Goal: Task Accomplishment & Management: Complete application form

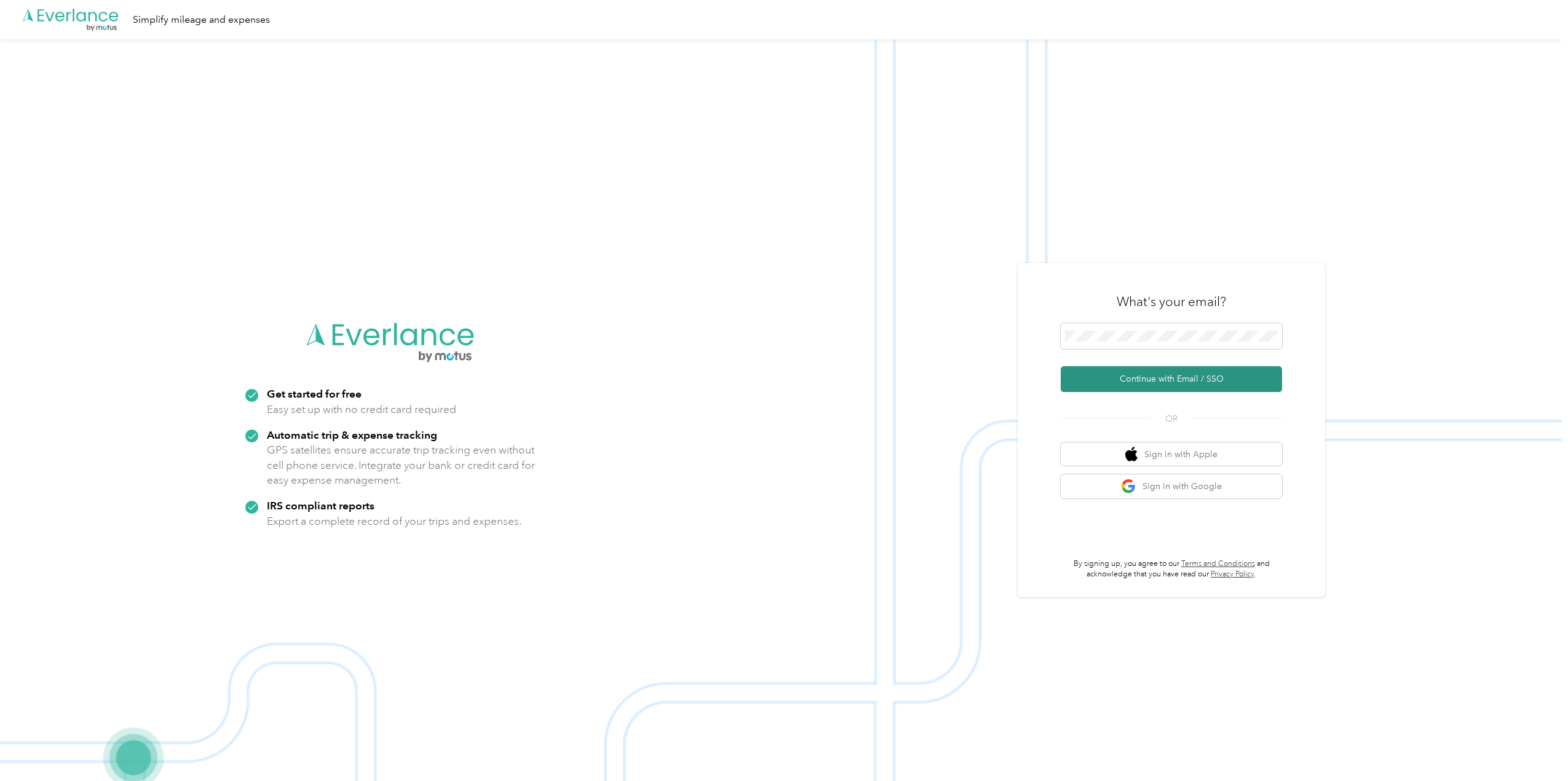
click at [1160, 385] on button "Continue with Email / SSO" at bounding box center [1171, 379] width 222 height 26
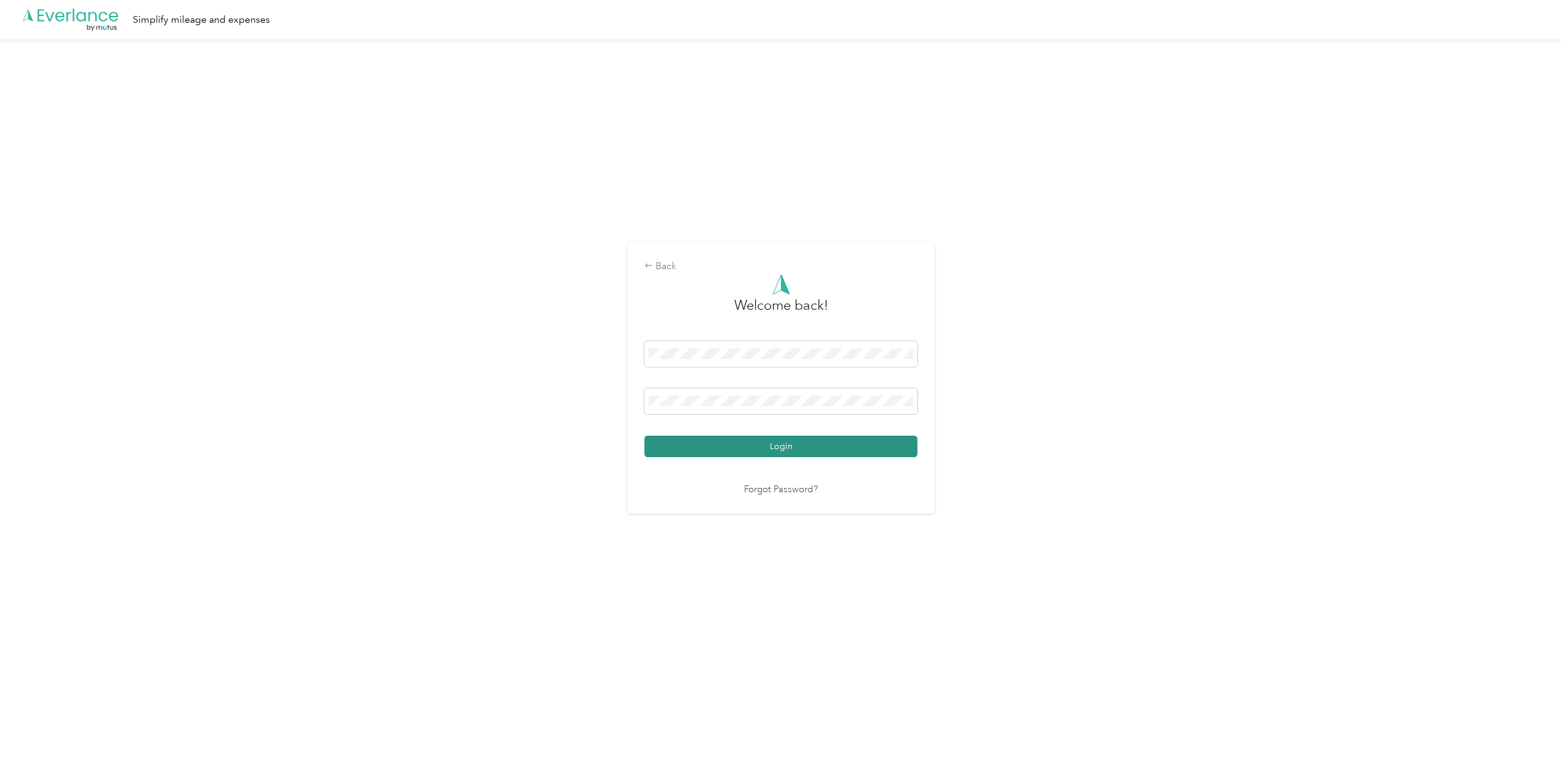
click at [787, 448] on button "Login" at bounding box center [781, 446] width 273 height 21
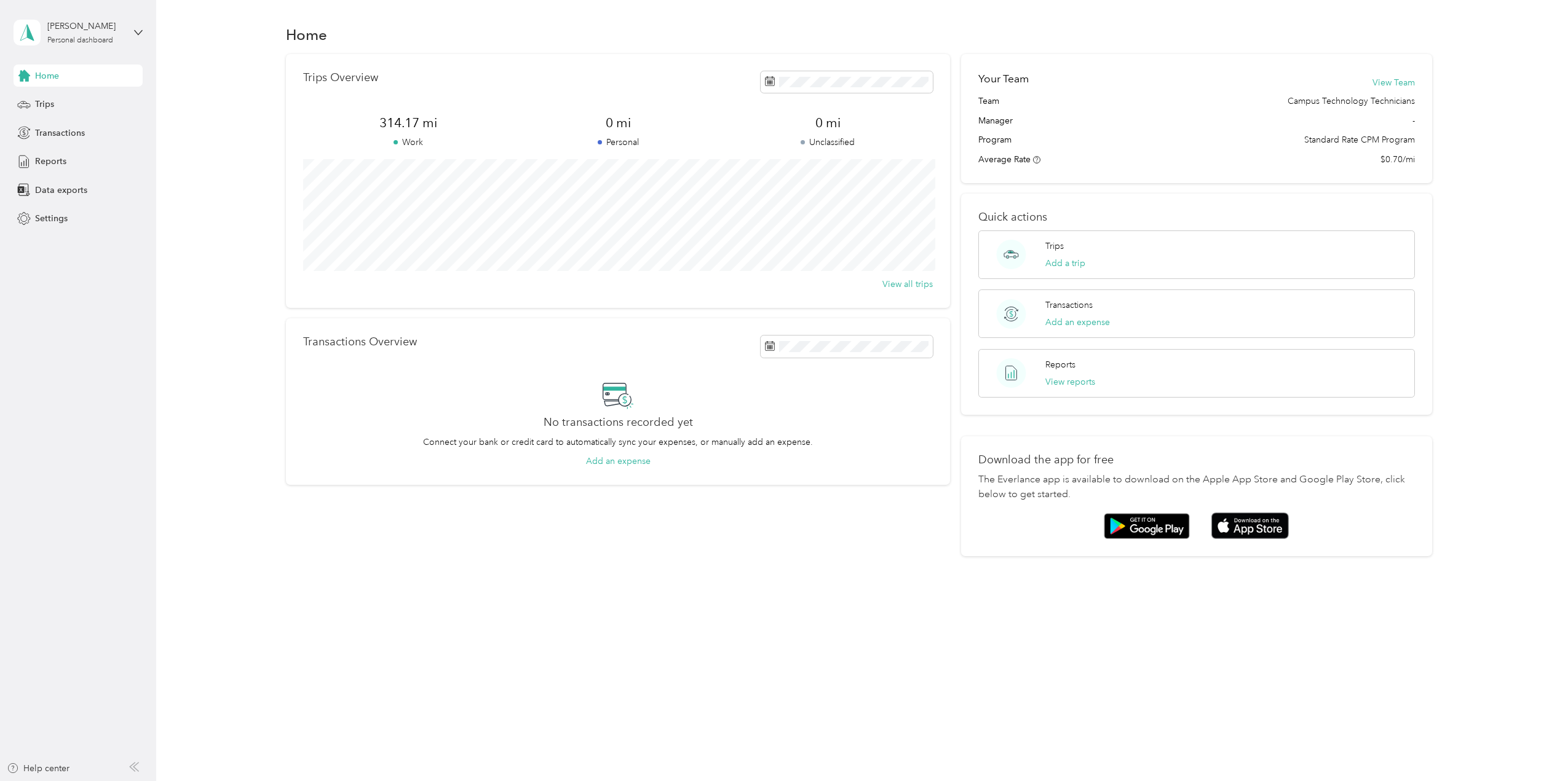
drag, startPoint x: 787, startPoint y: 450, endPoint x: 183, endPoint y: 225, distance: 644.5
drag, startPoint x: 183, startPoint y: 225, endPoint x: 43, endPoint y: 105, distance: 184.4
click at [43, 105] on span "Trips" at bounding box center [45, 104] width 19 height 13
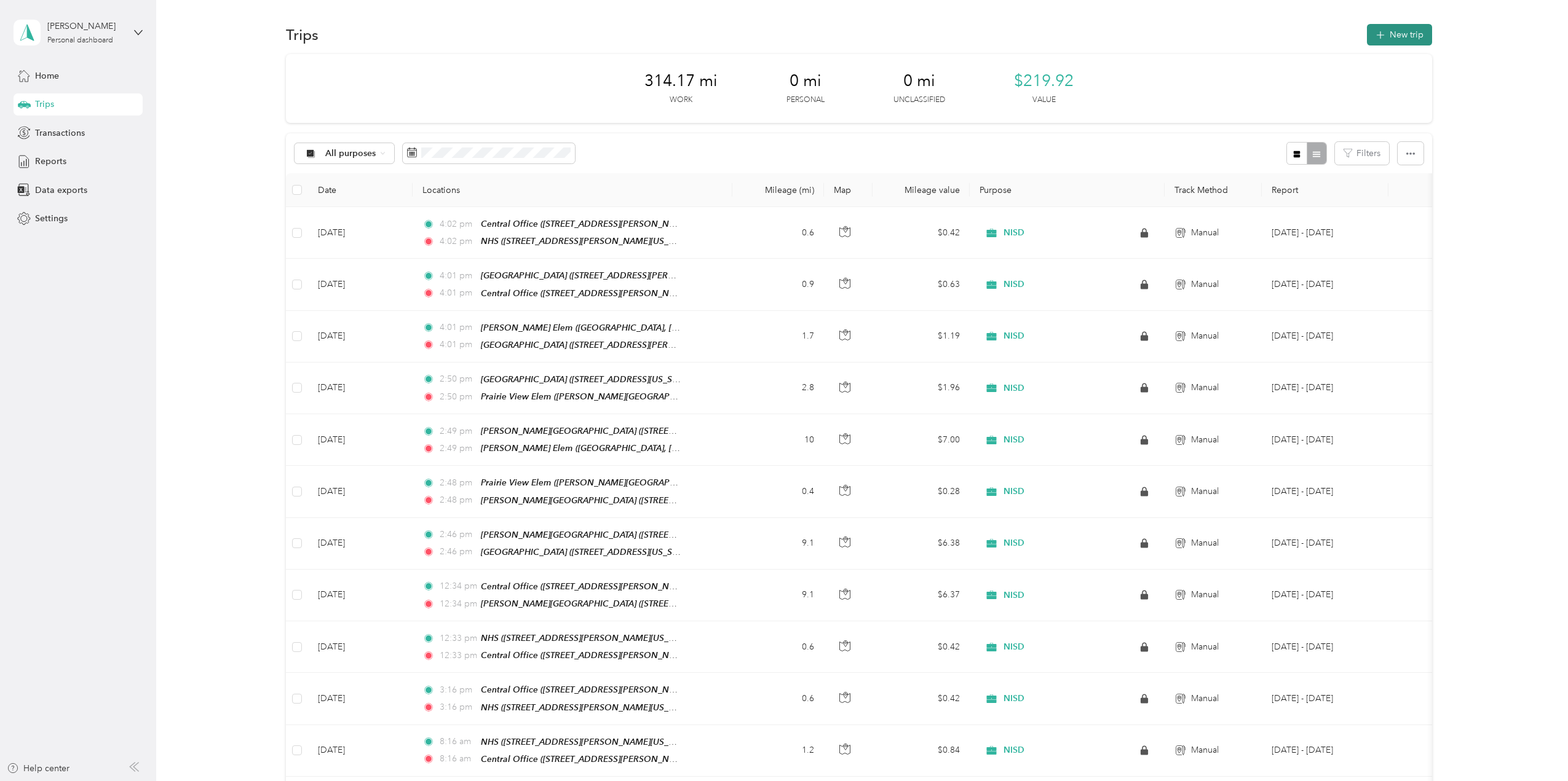
click at [1388, 40] on button "New trip" at bounding box center [1399, 35] width 65 height 21
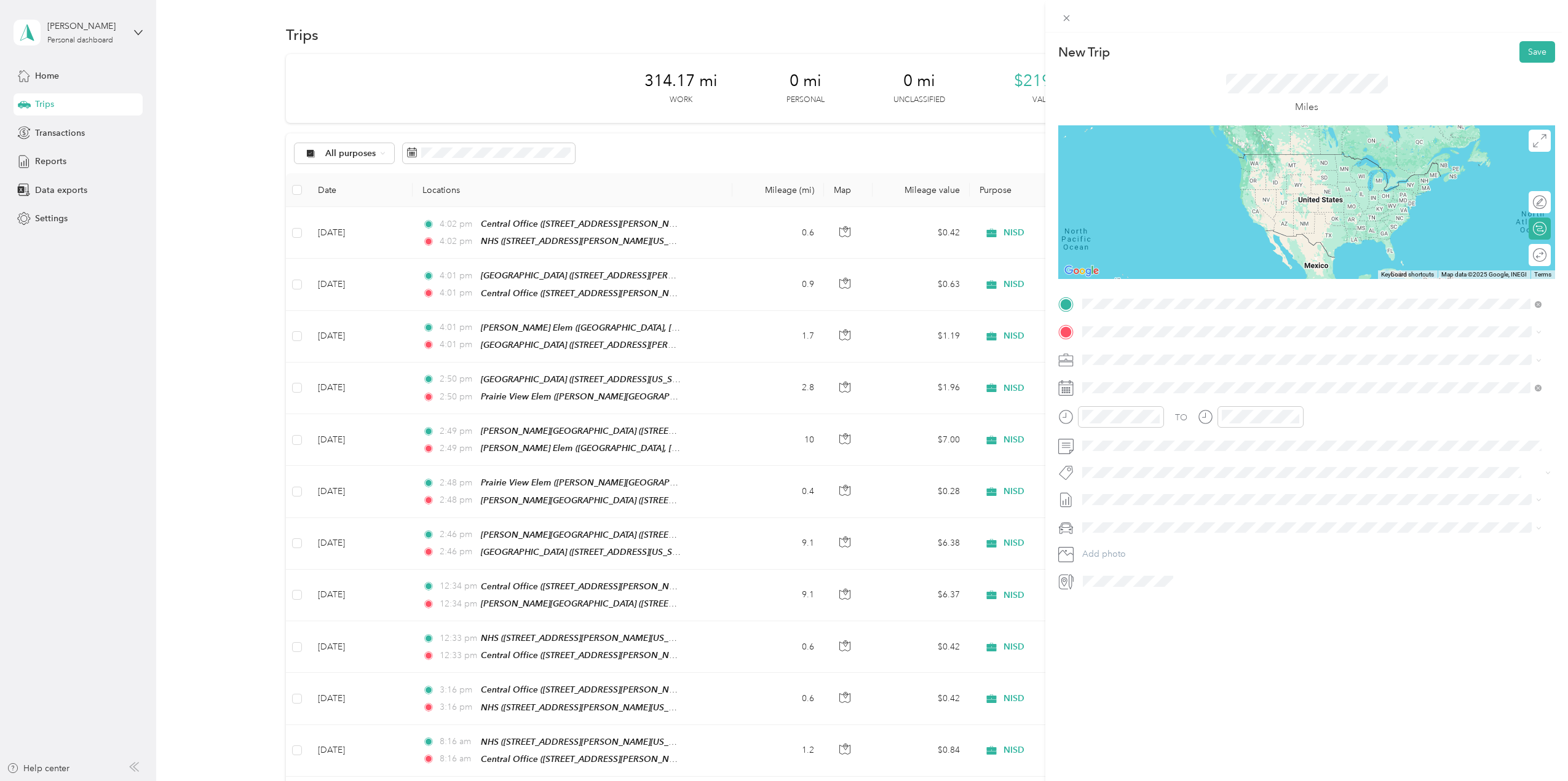
click at [1159, 353] on strong "NHS" at bounding box center [1156, 354] width 18 height 11
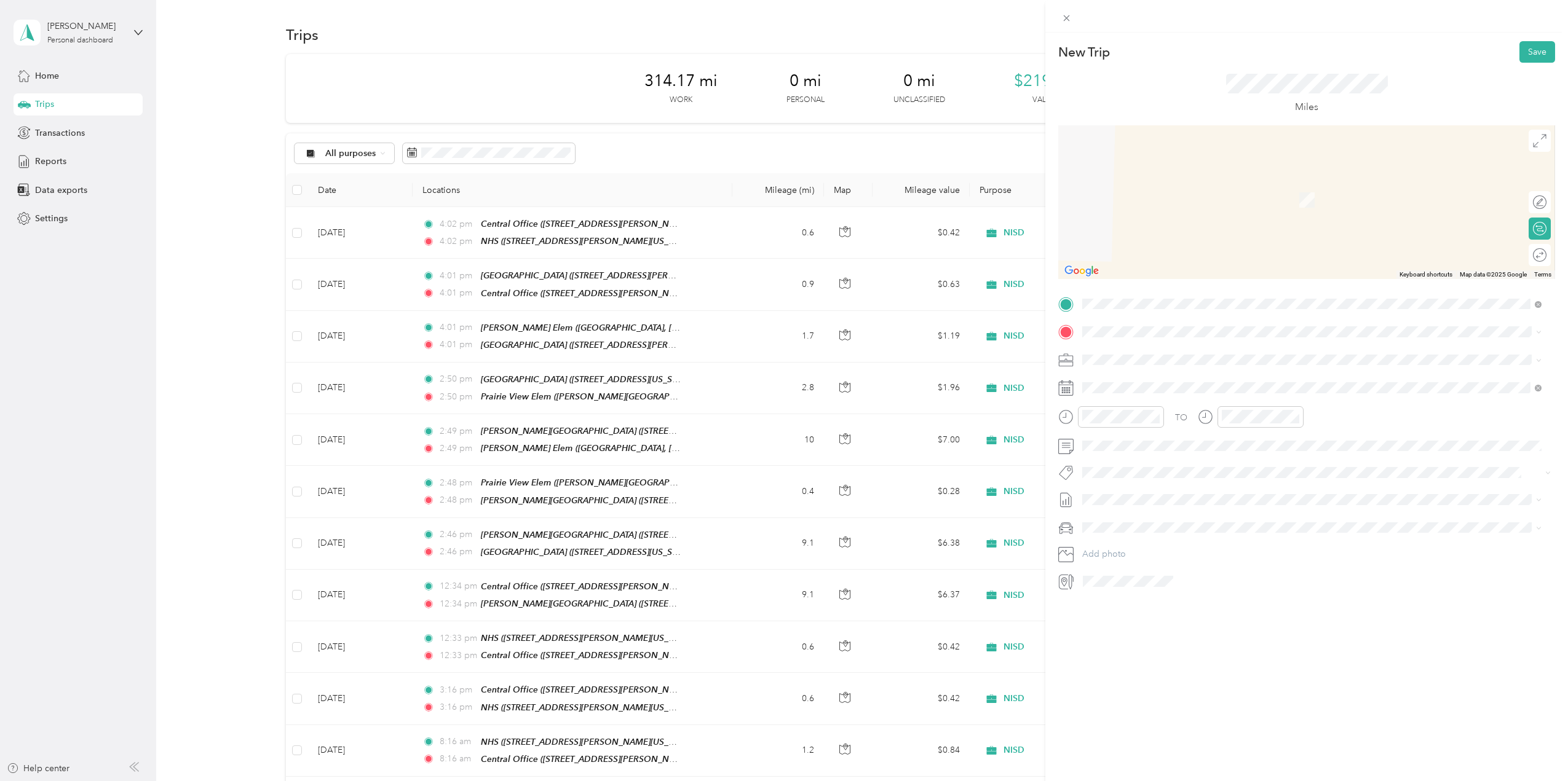
click at [1156, 347] on div "TO Add photo" at bounding box center [1306, 442] width 497 height 297
click at [1196, 381] on strong "Central Office" at bounding box center [1176, 383] width 57 height 11
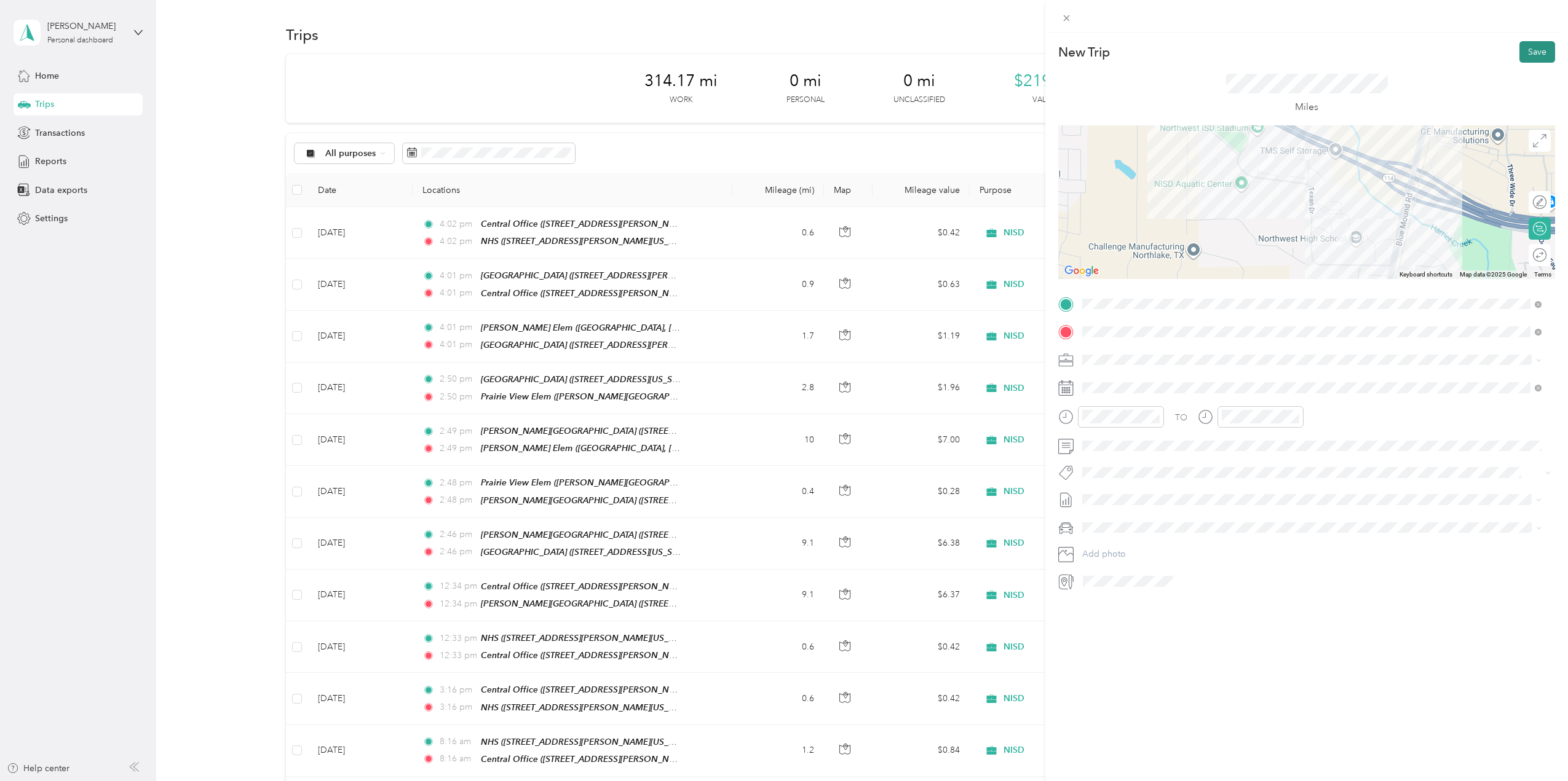
click at [1528, 45] on button "Save" at bounding box center [1537, 52] width 35 height 21
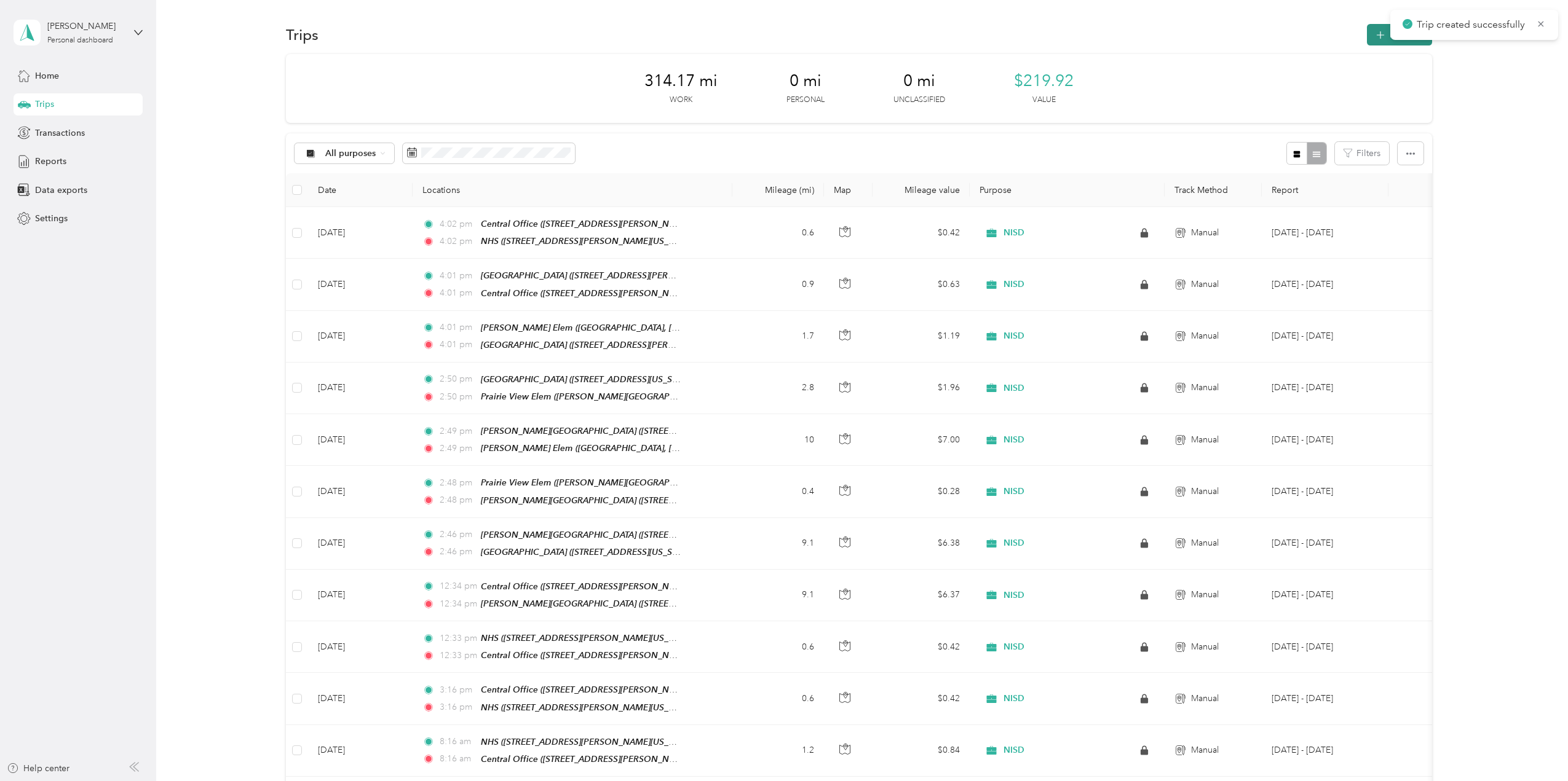
click at [1369, 43] on button "New trip" at bounding box center [1399, 35] width 65 height 21
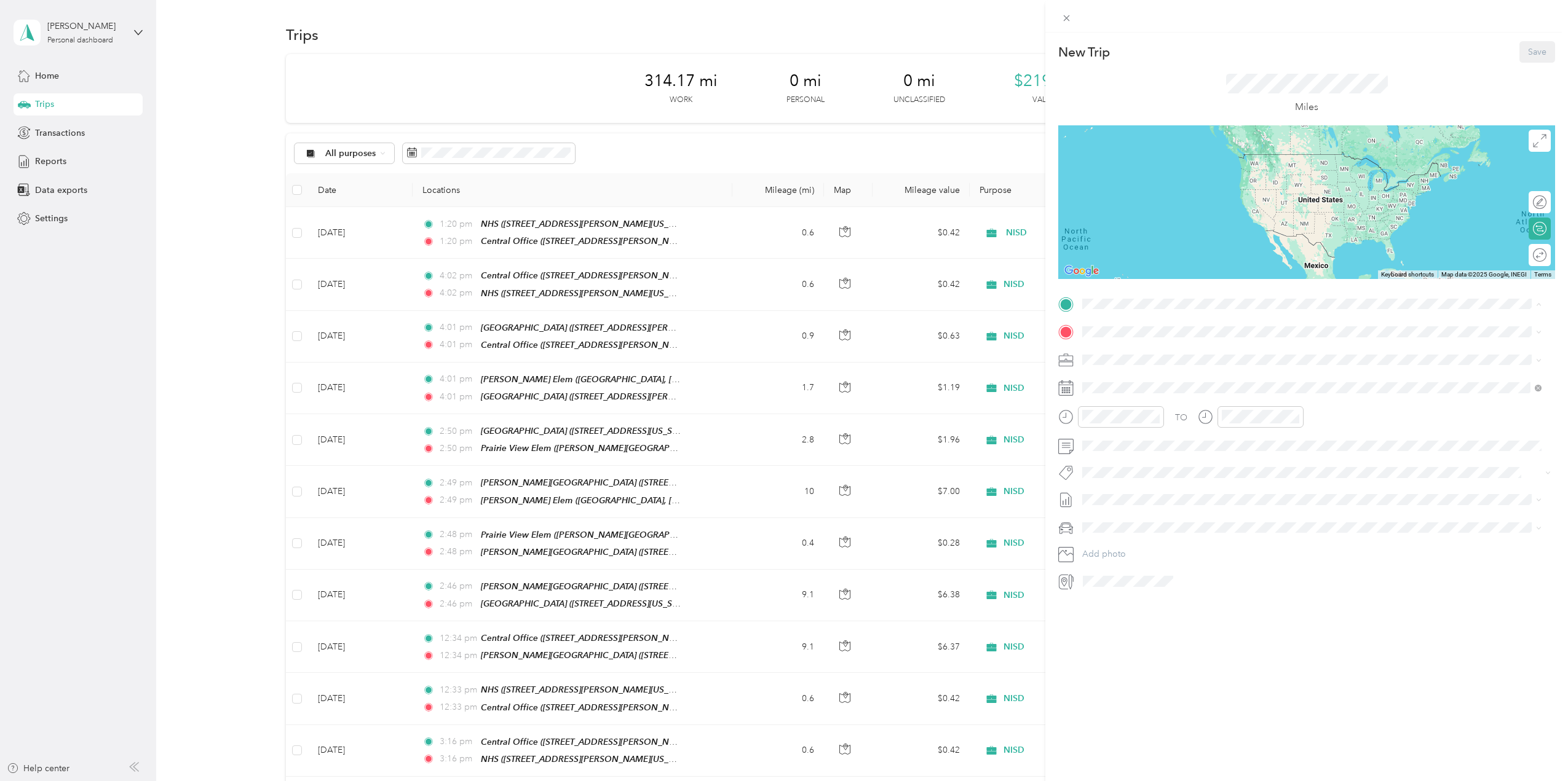
click at [1211, 477] on div "TEAM Central Office" at bounding box center [1201, 484] width 191 height 15
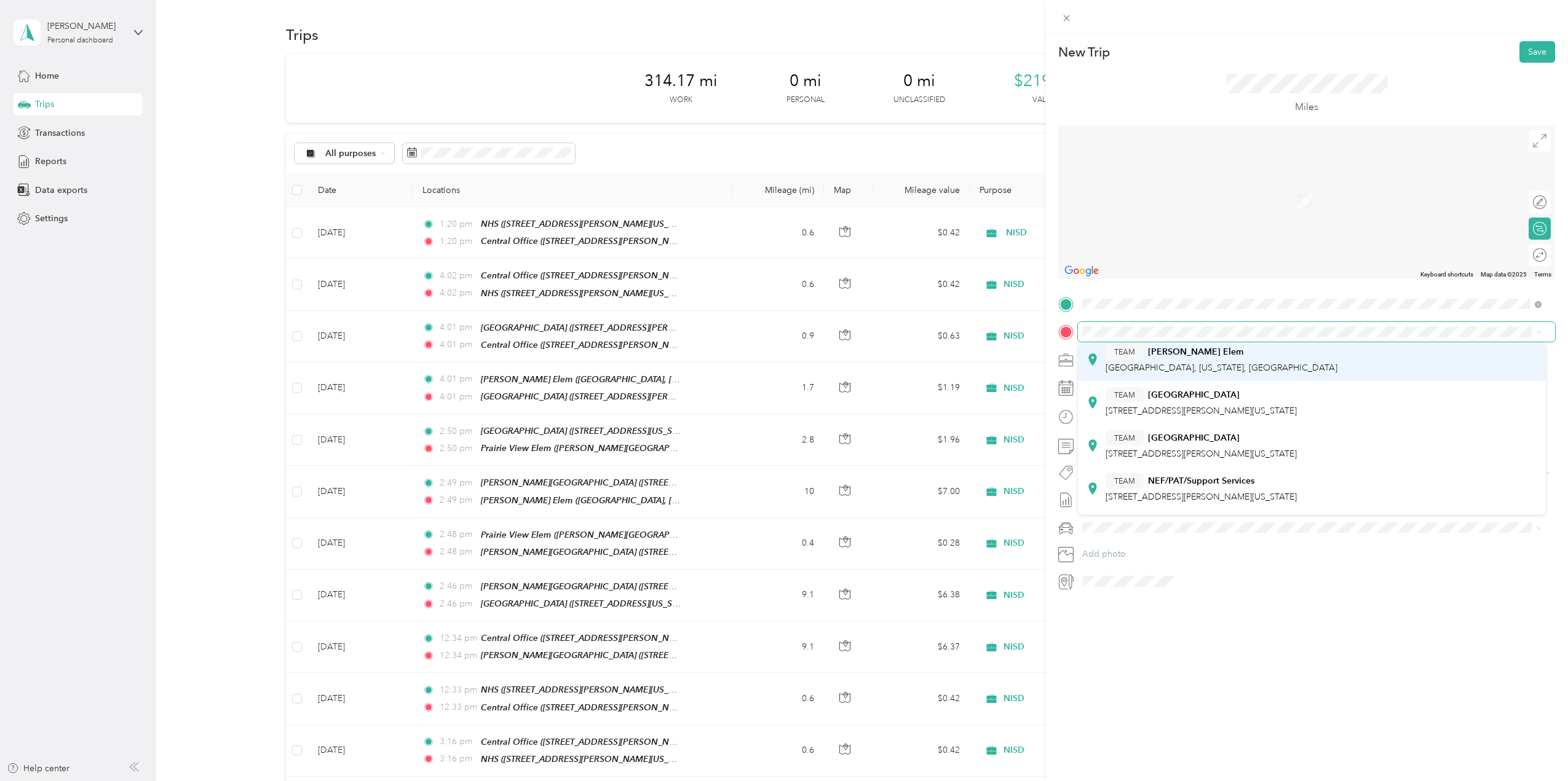
scroll to position [284, 0]
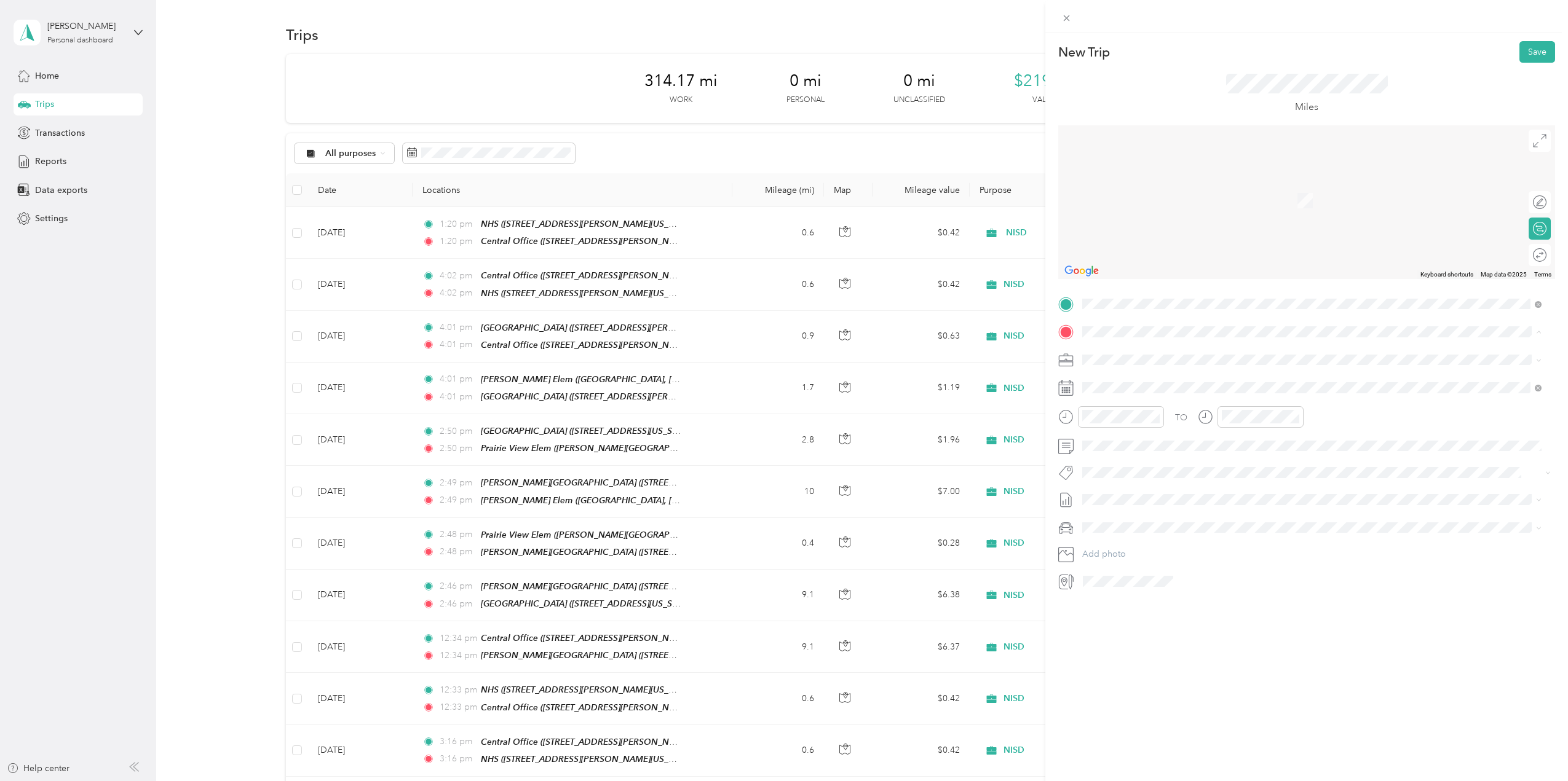
click at [1322, 442] on div "TEAM NEF/PAT/Support Services [STREET_ADDRESS][US_STATE]" at bounding box center [1311, 451] width 450 height 35
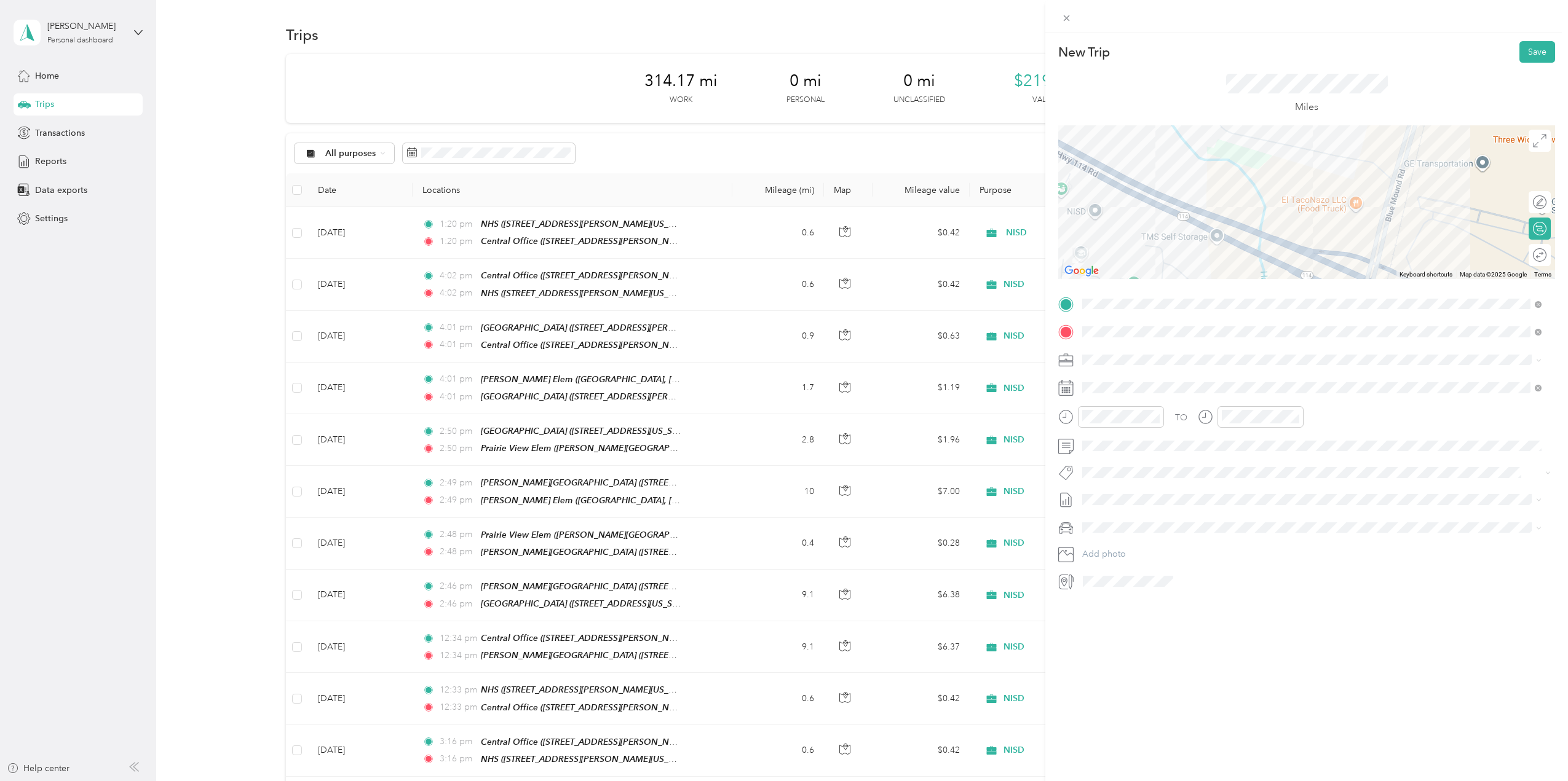
drag, startPoint x: 1285, startPoint y: 204, endPoint x: 1276, endPoint y: 201, distance: 9.5
click at [1131, 223] on div at bounding box center [1306, 202] width 497 height 153
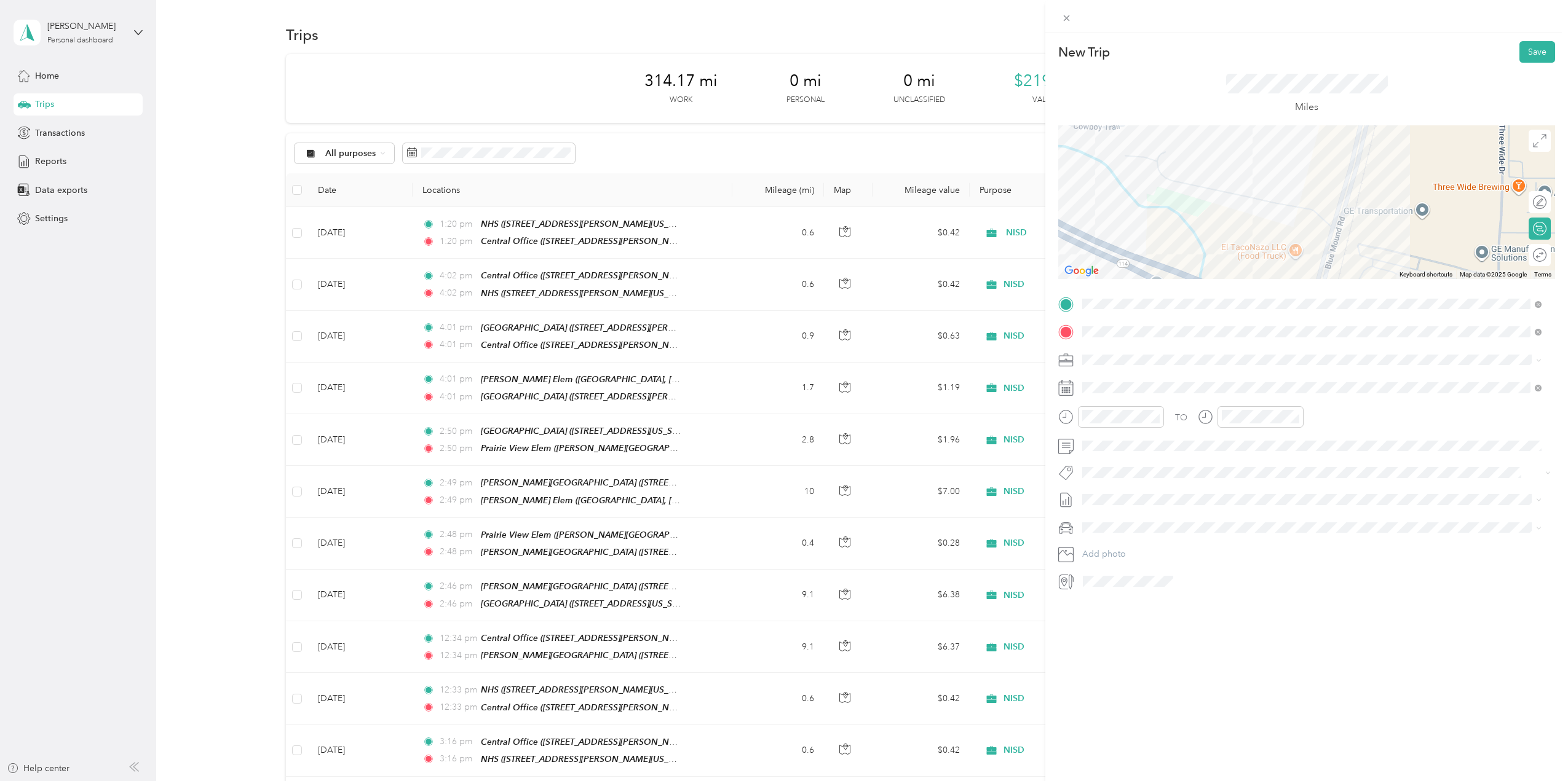
drag, startPoint x: 1360, startPoint y: 170, endPoint x: 1211, endPoint y: 262, distance: 175.1
click at [1211, 262] on div at bounding box center [1306, 202] width 497 height 153
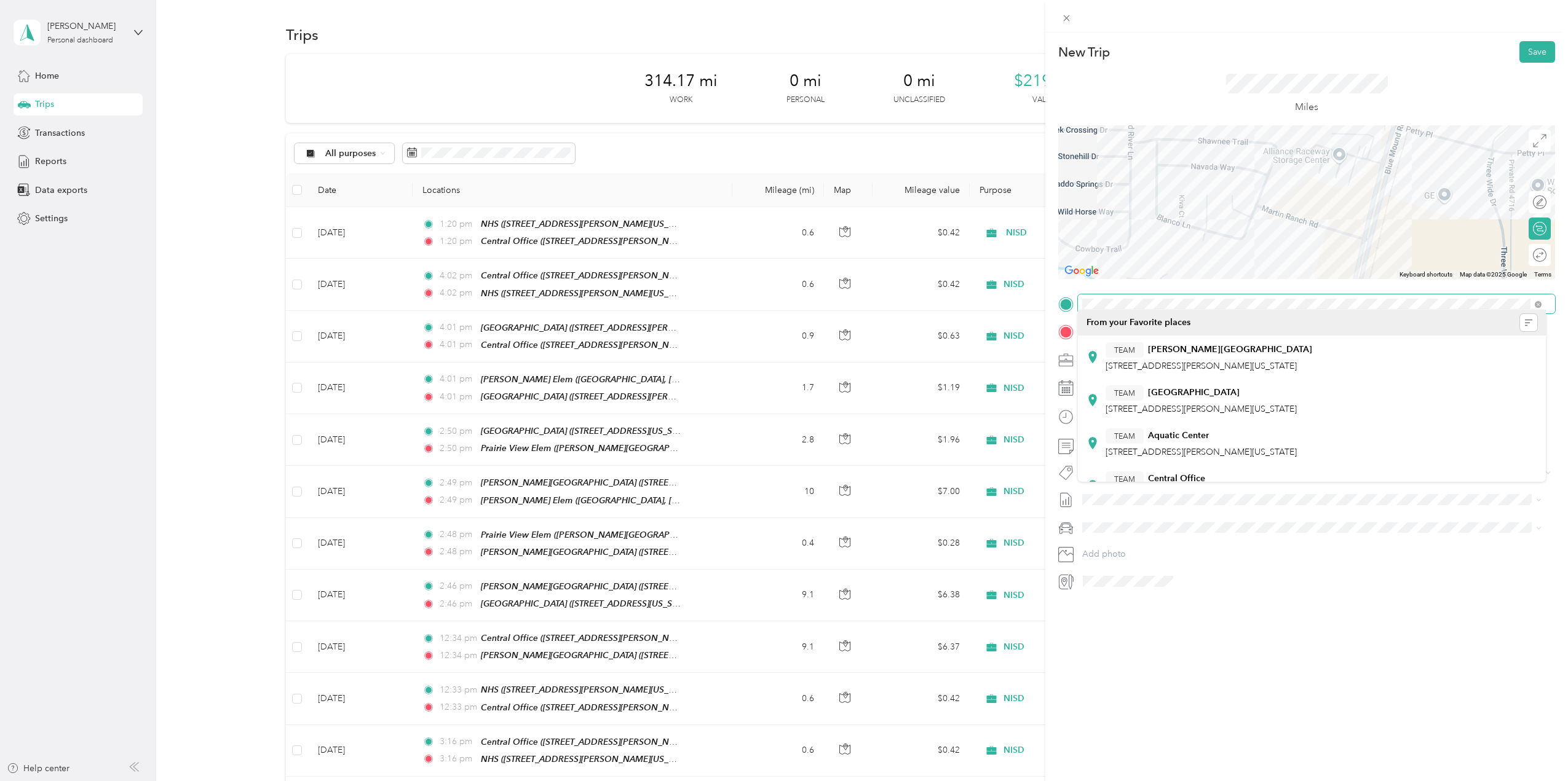
click at [1307, 306] on div "New Trip Save This trip cannot be edited because it is either under review, app…" at bounding box center [1306, 316] width 497 height 550
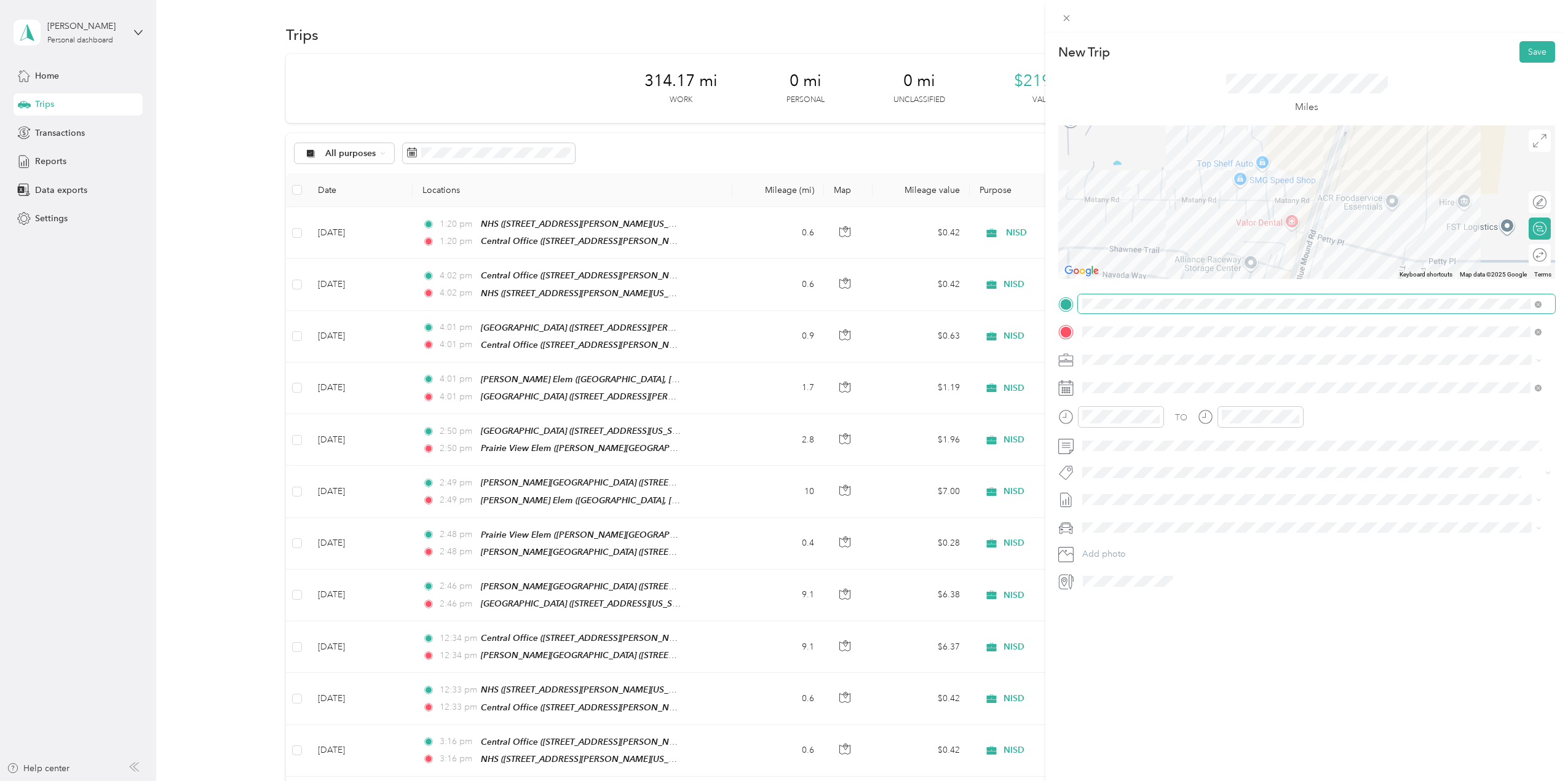
click at [1240, 299] on div "New Trip Save This trip cannot be edited because it is either under review, app…" at bounding box center [1306, 316] width 497 height 550
drag, startPoint x: 1189, startPoint y: 209, endPoint x: 1340, endPoint y: 227, distance: 152.1
click at [1337, 229] on div at bounding box center [1306, 202] width 497 height 153
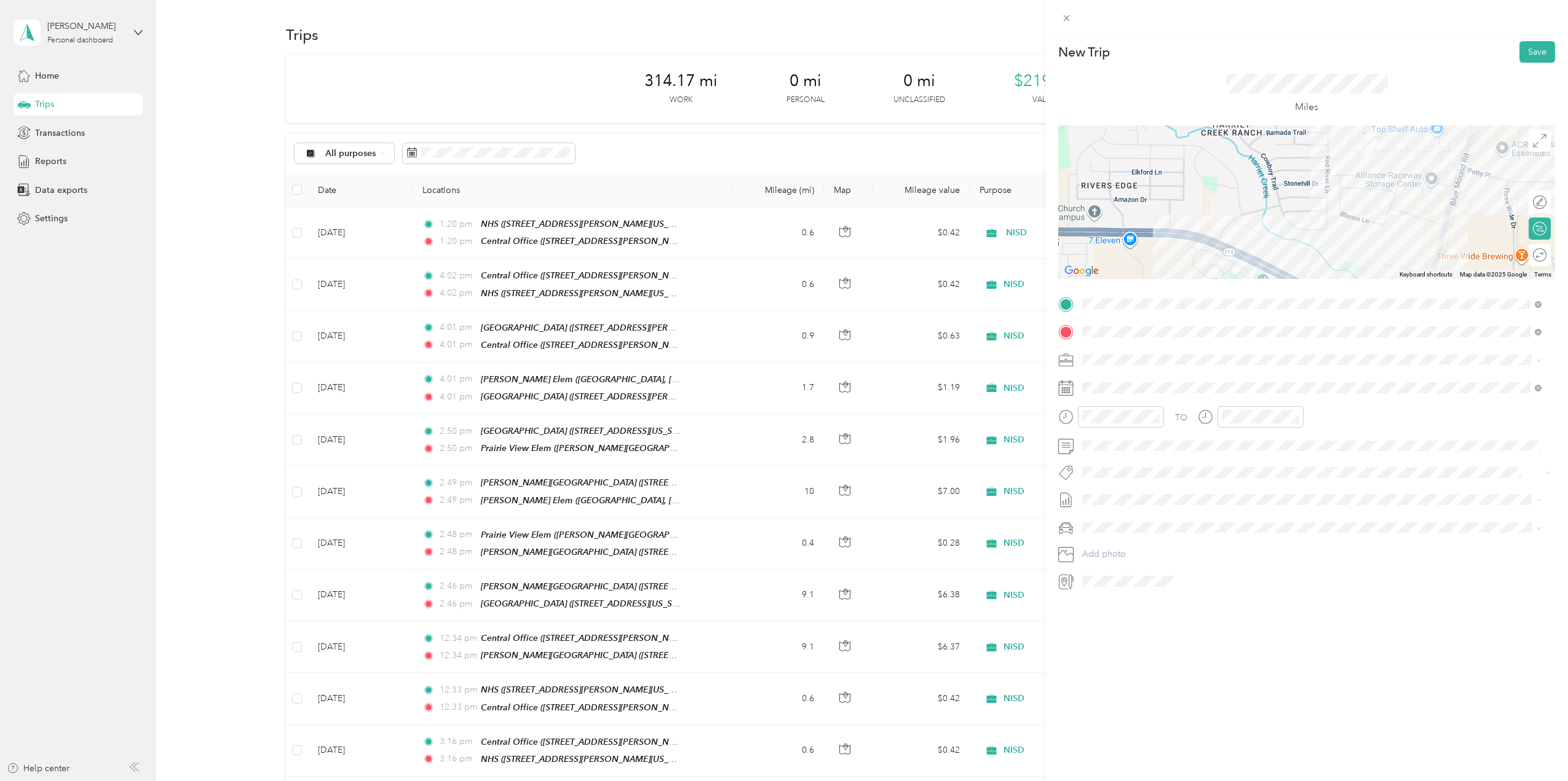
drag, startPoint x: 1198, startPoint y: 237, endPoint x: 1356, endPoint y: 153, distance: 178.9
click at [1356, 153] on div at bounding box center [1306, 202] width 497 height 153
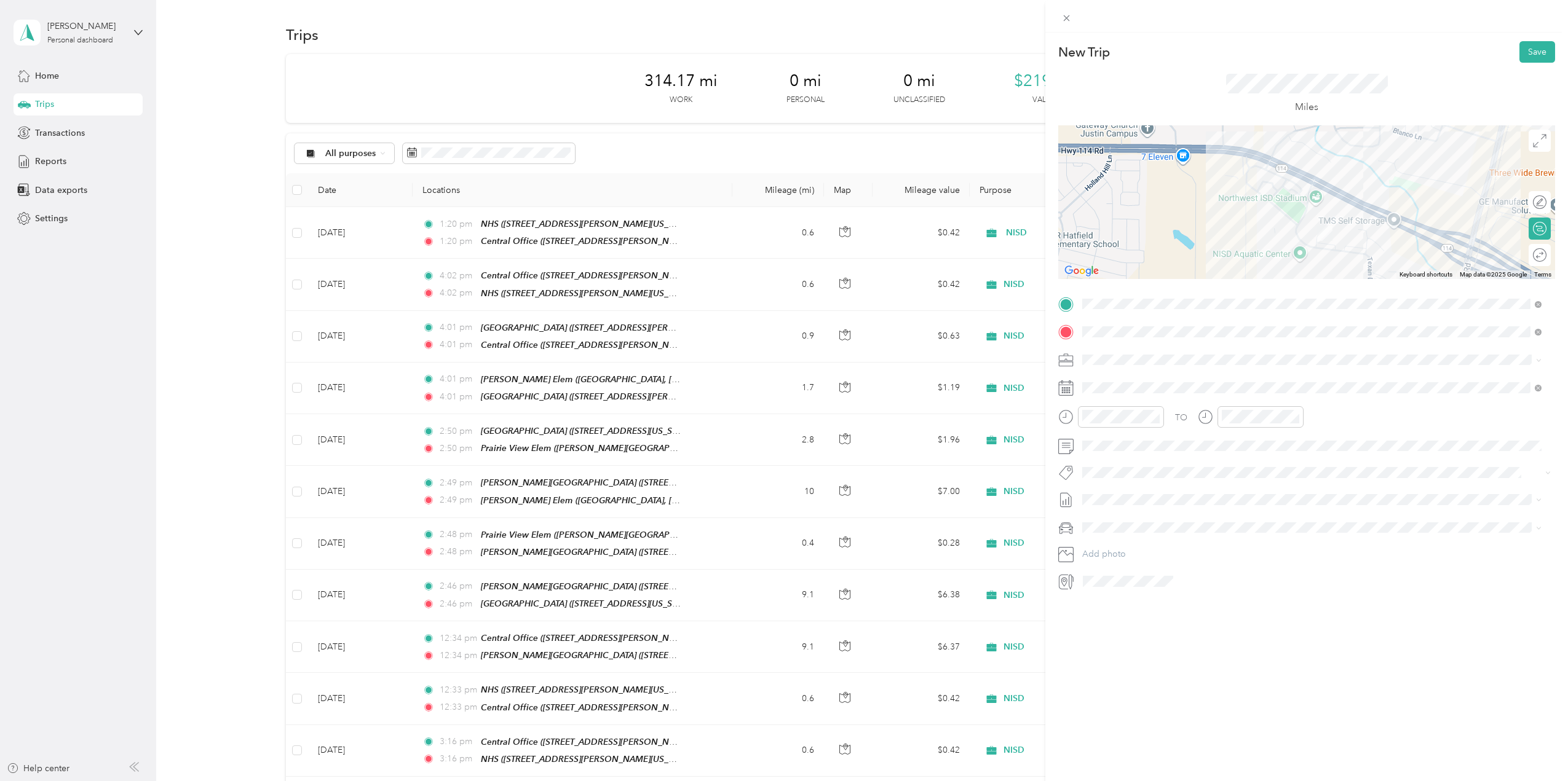
drag, startPoint x: 1244, startPoint y: 234, endPoint x: 1254, endPoint y: 161, distance: 73.7
click at [1254, 161] on div at bounding box center [1306, 202] width 497 height 153
click at [1537, 335] on span at bounding box center [1538, 331] width 7 height 11
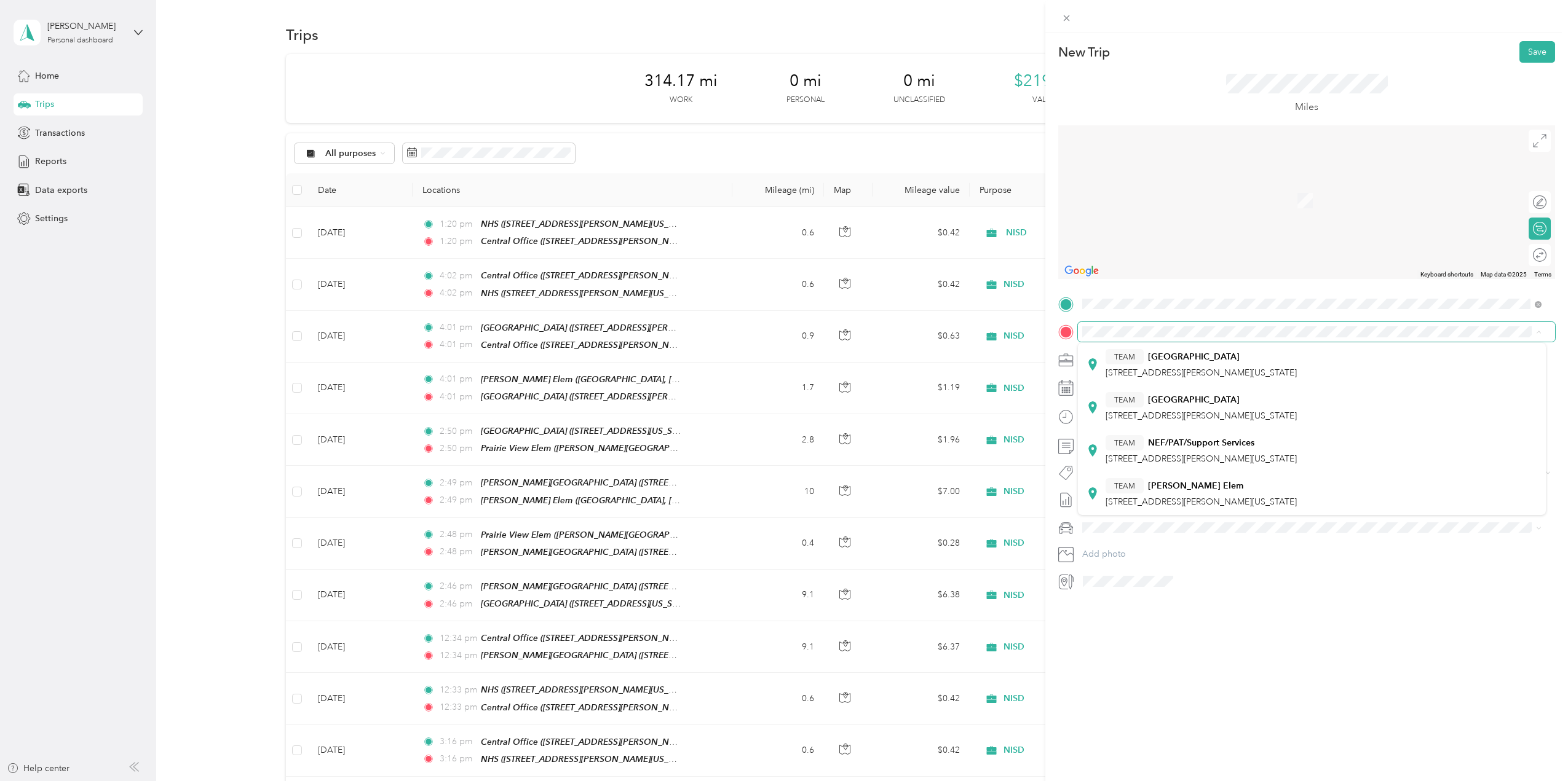
click at [1356, 263] on div at bounding box center [1306, 202] width 497 height 153
click at [1449, 573] on div at bounding box center [1316, 581] width 476 height 19
click at [1457, 639] on div "New Trip Save This trip cannot be edited because it is either under review, app…" at bounding box center [1306, 423] width 522 height 781
click at [1538, 327] on span at bounding box center [1539, 331] width 5 height 11
click at [1539, 332] on icon at bounding box center [1539, 332] width 5 height 5
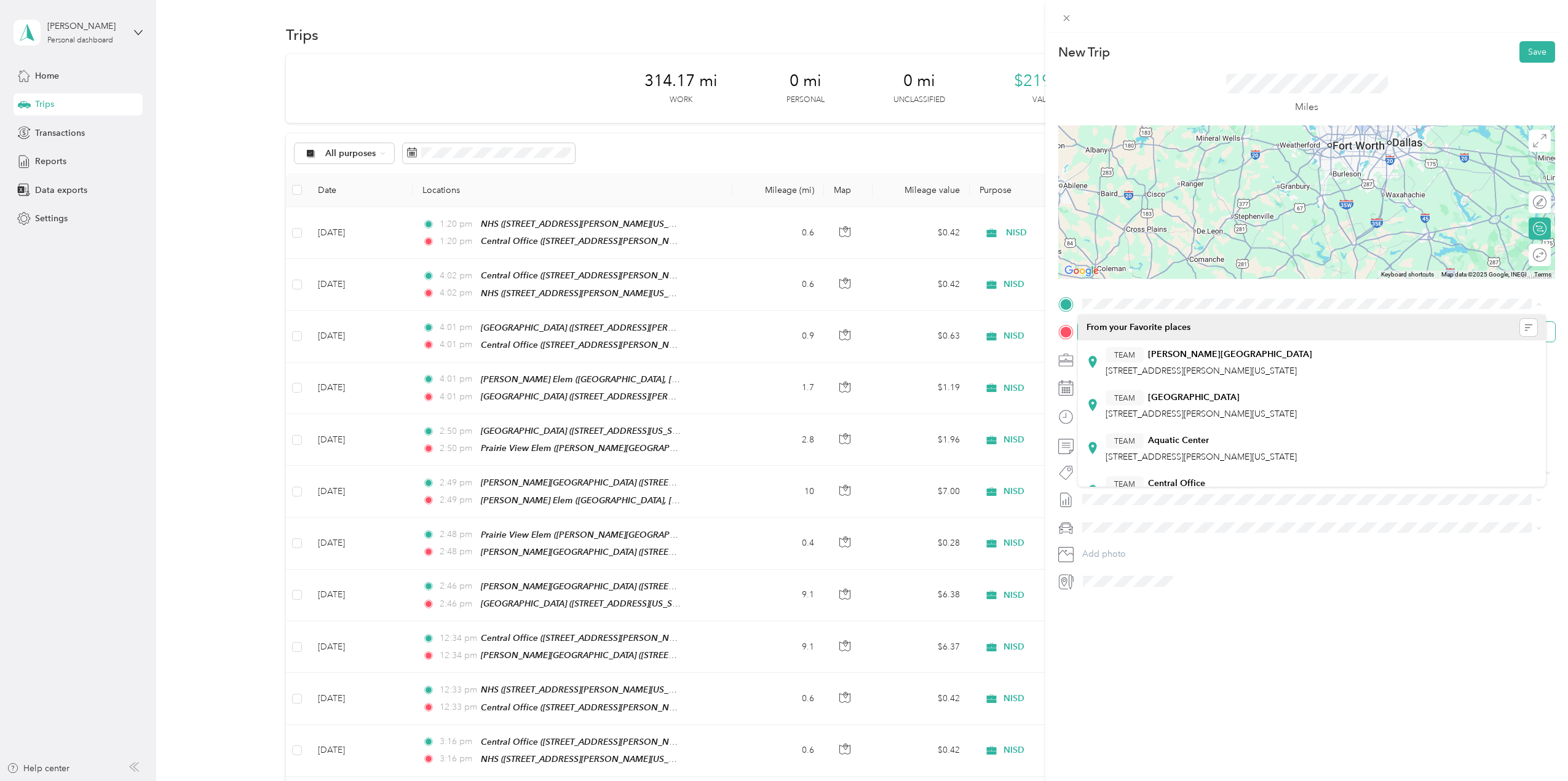
drag, startPoint x: 1248, startPoint y: 176, endPoint x: 1288, endPoint y: 261, distance: 93.9
click at [1276, 286] on div "New Trip Save This trip cannot be edited because it is either under review, app…" at bounding box center [1306, 316] width 497 height 550
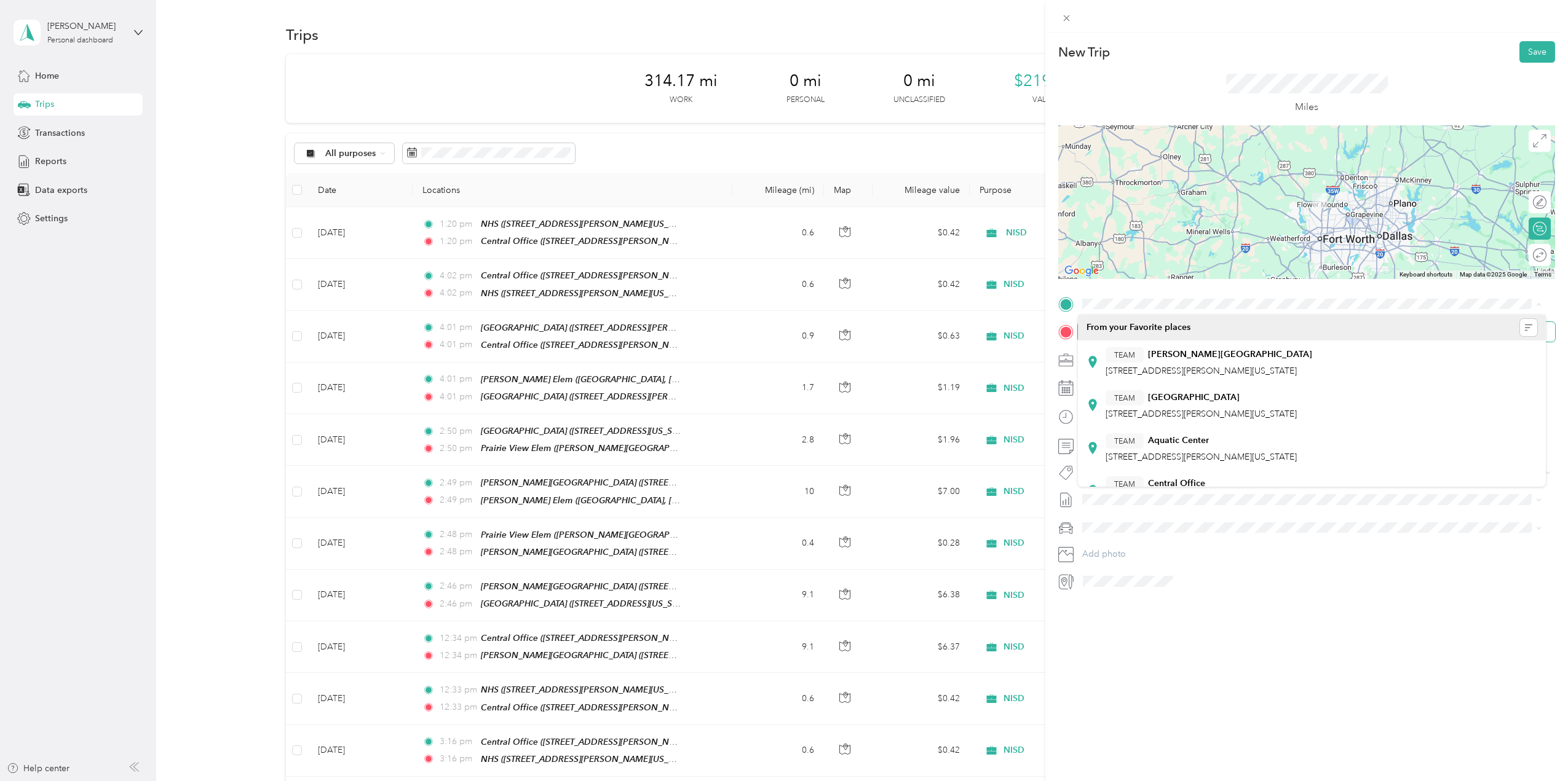
drag, startPoint x: 1268, startPoint y: 189, endPoint x: 1262, endPoint y: 270, distance: 81.2
click at [1258, 273] on div at bounding box center [1306, 202] width 497 height 153
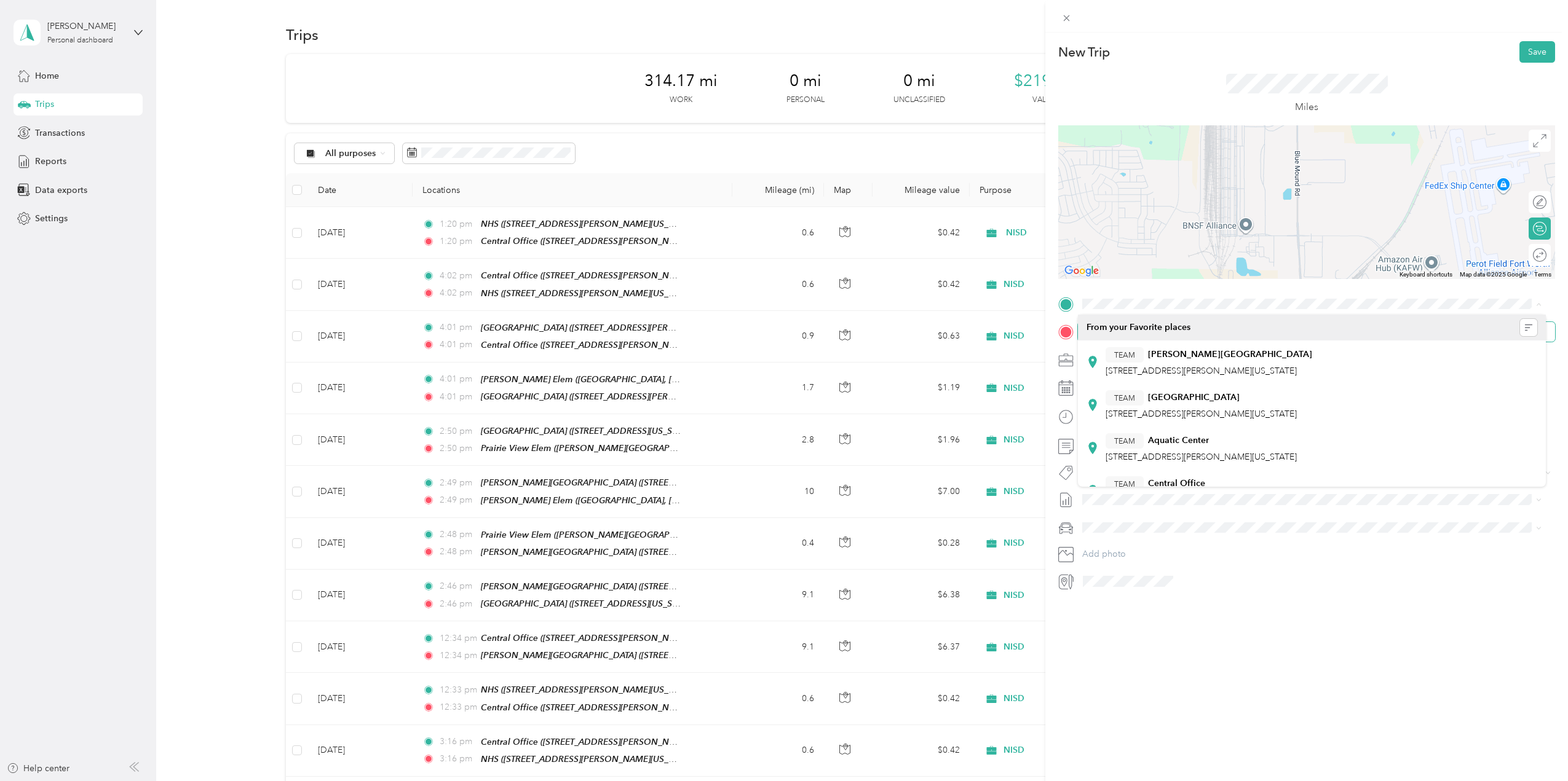
drag, startPoint x: 1306, startPoint y: 167, endPoint x: 1180, endPoint y: 255, distance: 153.7
click at [1180, 255] on div at bounding box center [1306, 202] width 497 height 153
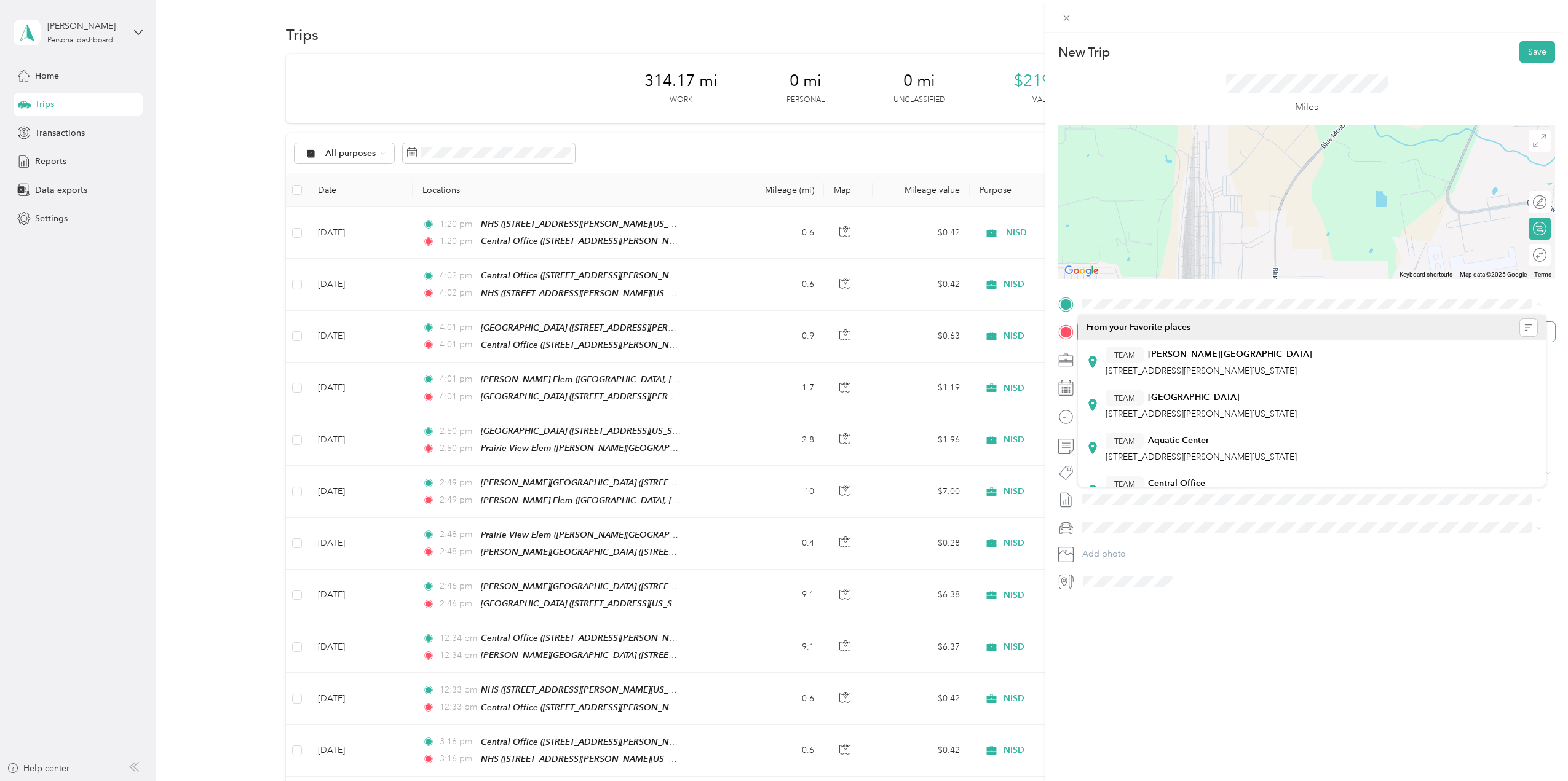
drag, startPoint x: 1207, startPoint y: 177, endPoint x: 1232, endPoint y: 242, distance: 69.6
click at [1184, 295] on div "New Trip Save This trip cannot be edited because it is either under review, app…" at bounding box center [1306, 316] width 497 height 550
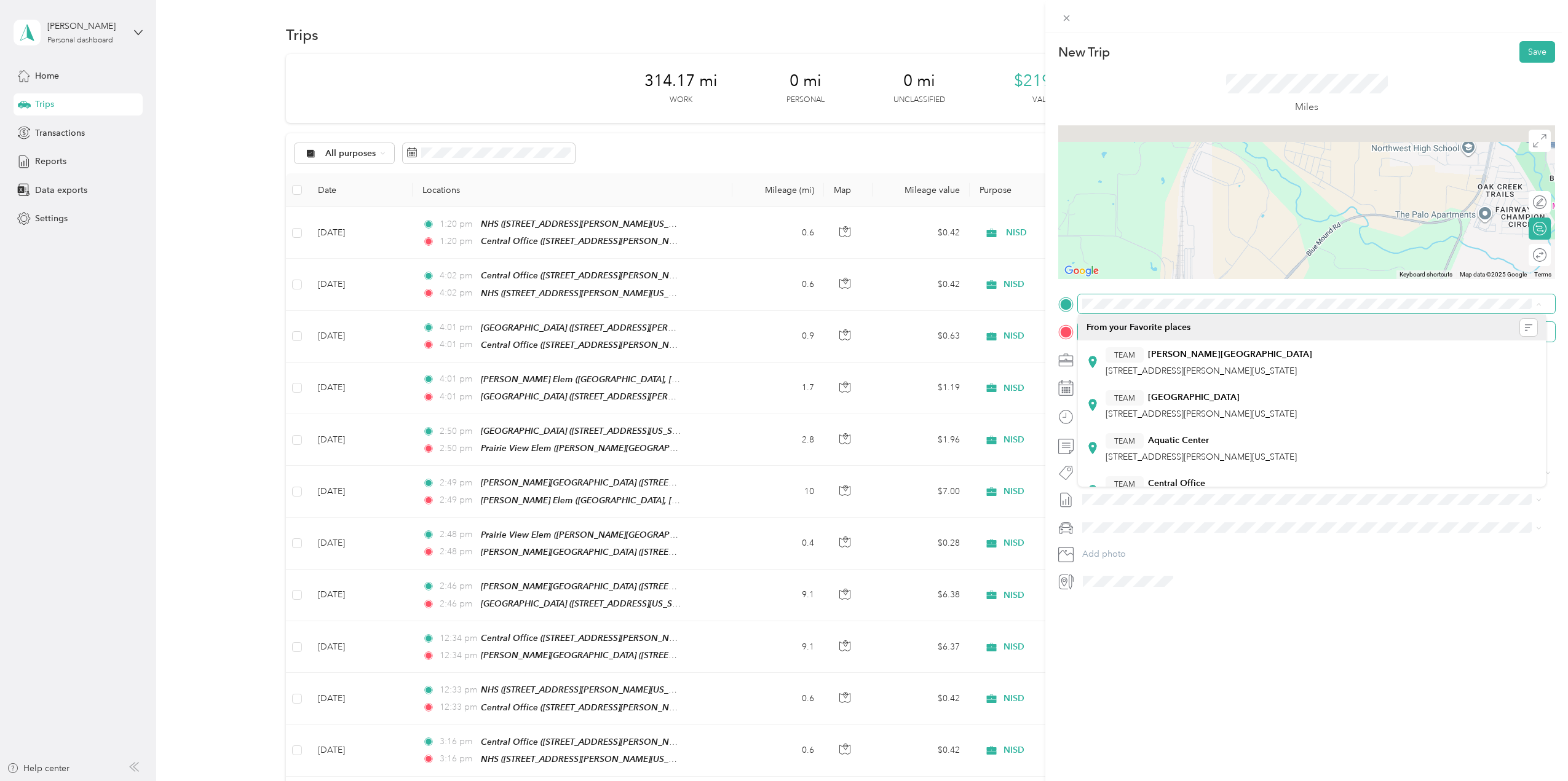
click at [1204, 299] on div "New Trip Save This trip cannot be edited because it is either under review, app…" at bounding box center [1306, 316] width 497 height 550
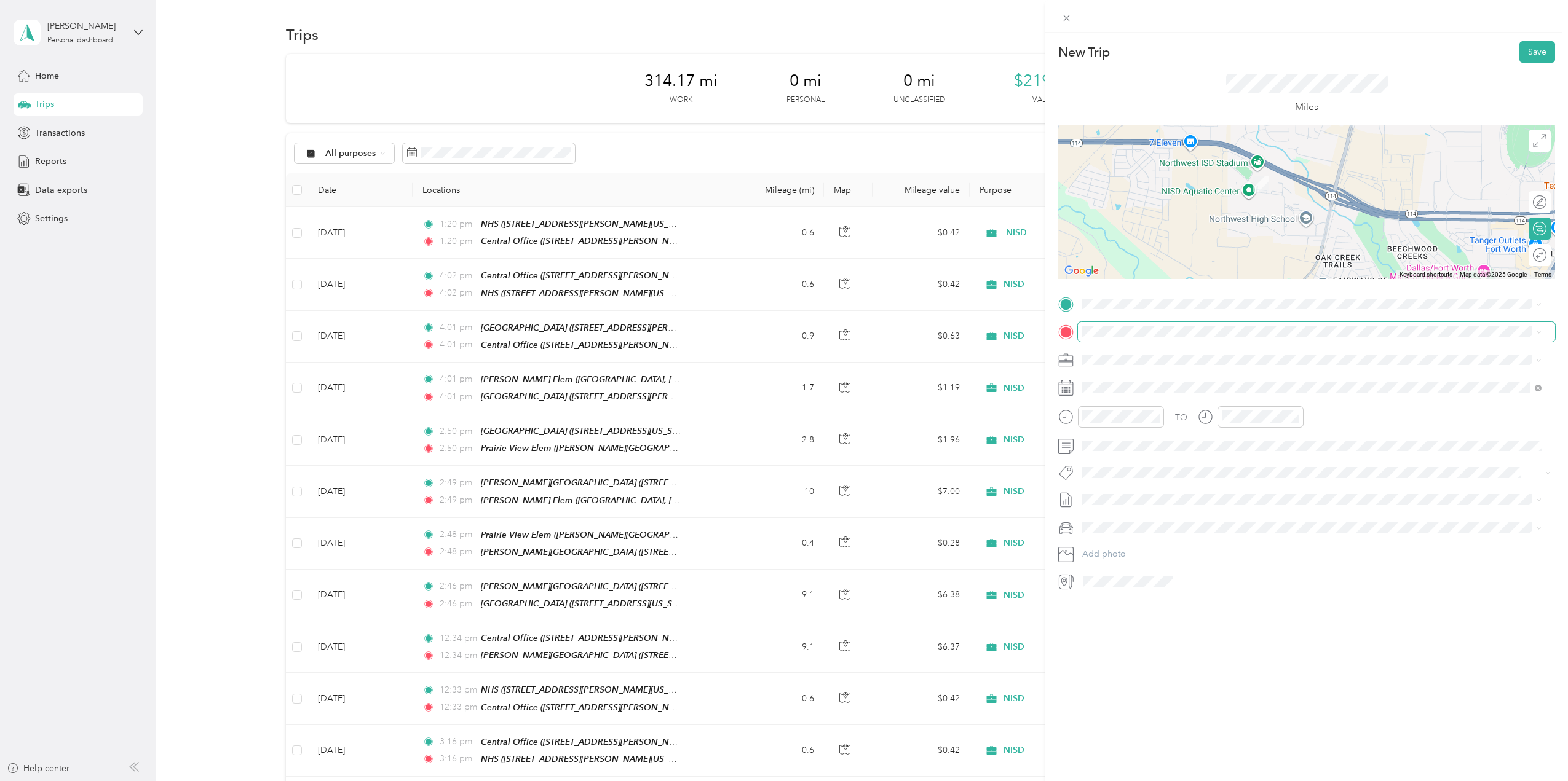
drag, startPoint x: 1262, startPoint y: 208, endPoint x: 1096, endPoint y: 280, distance: 180.9
click at [1096, 280] on div "New Trip Save This trip cannot be edited because it is either under review, app…" at bounding box center [1306, 316] width 497 height 550
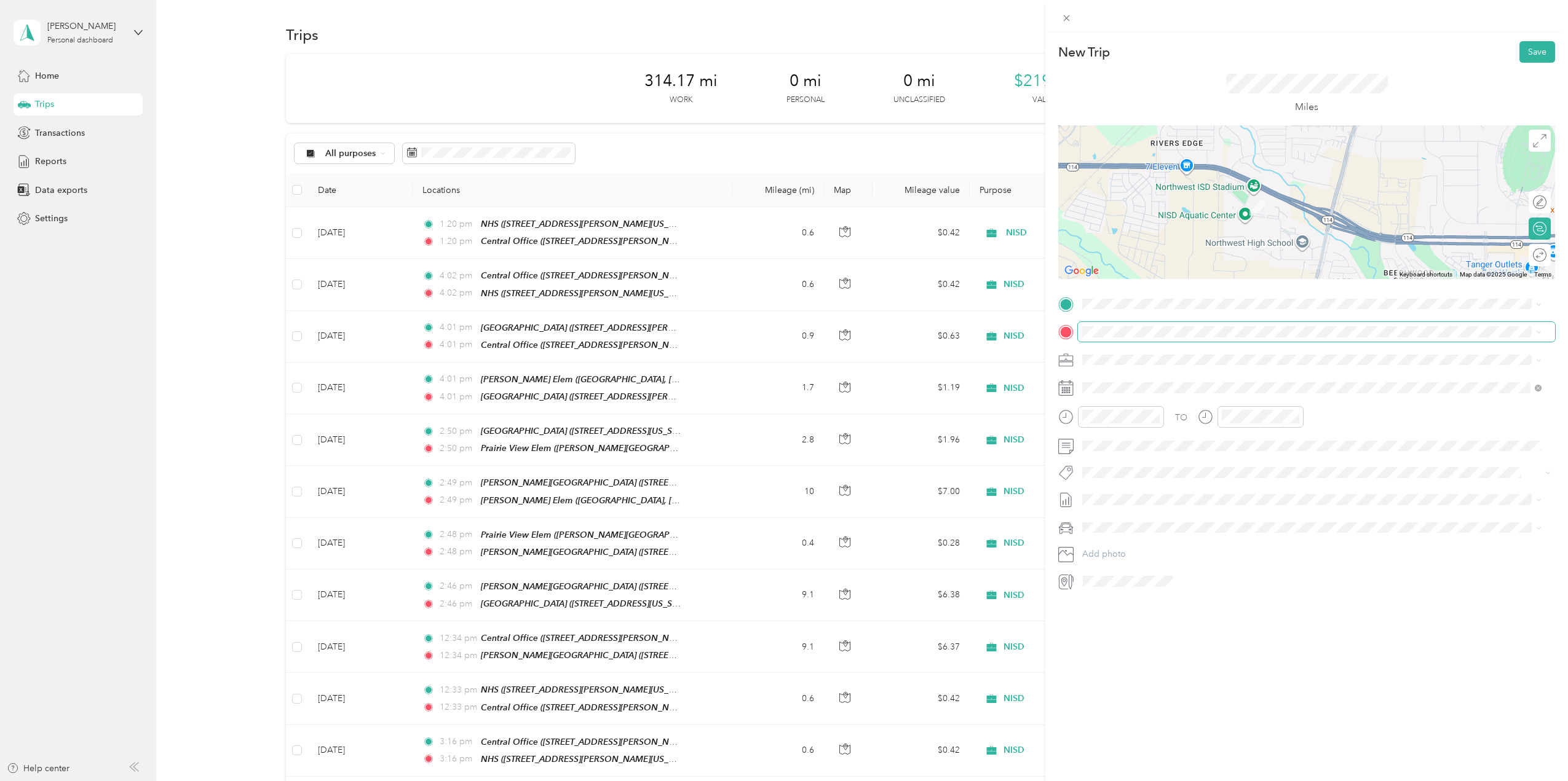
drag, startPoint x: 1212, startPoint y: 184, endPoint x: 1234, endPoint y: 204, distance: 29.7
click at [1229, 203] on div at bounding box center [1306, 202] width 497 height 153
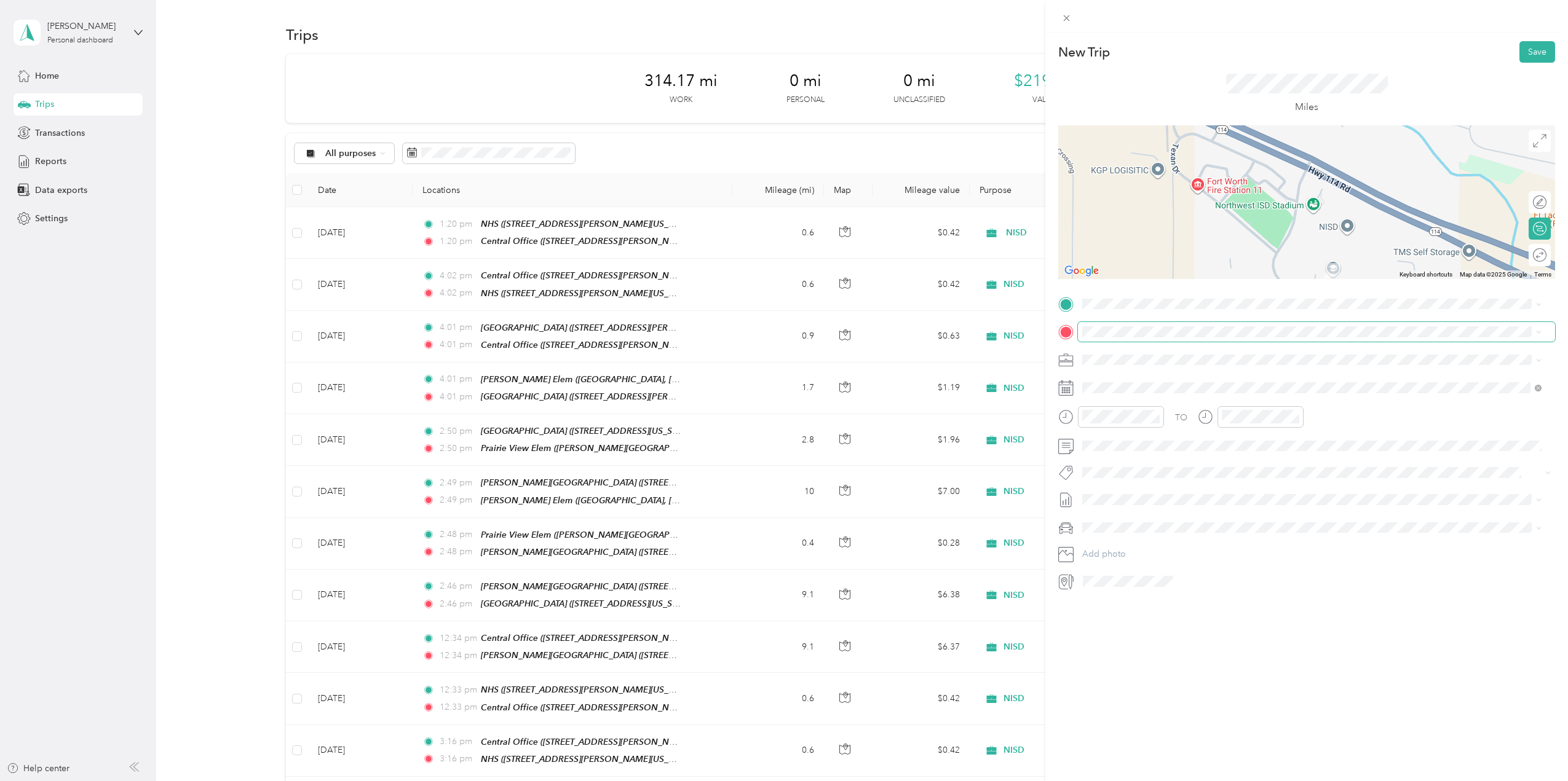
drag, startPoint x: 1185, startPoint y: 183, endPoint x: 1201, endPoint y: 223, distance: 43.1
click at [1201, 223] on div at bounding box center [1306, 202] width 497 height 153
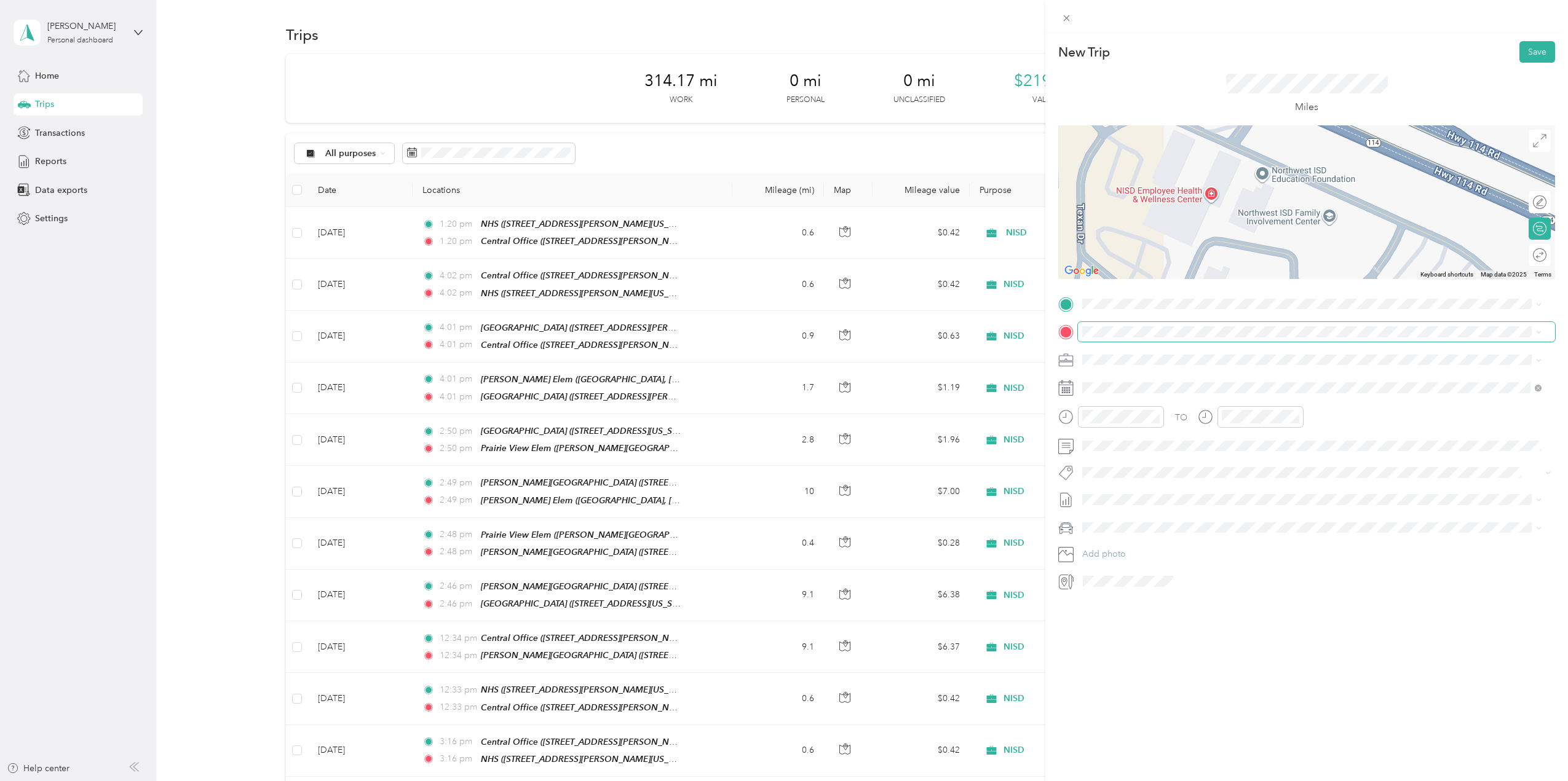
drag, startPoint x: 1230, startPoint y: 177, endPoint x: 1229, endPoint y: 246, distance: 69.0
click at [1229, 246] on div at bounding box center [1306, 202] width 497 height 153
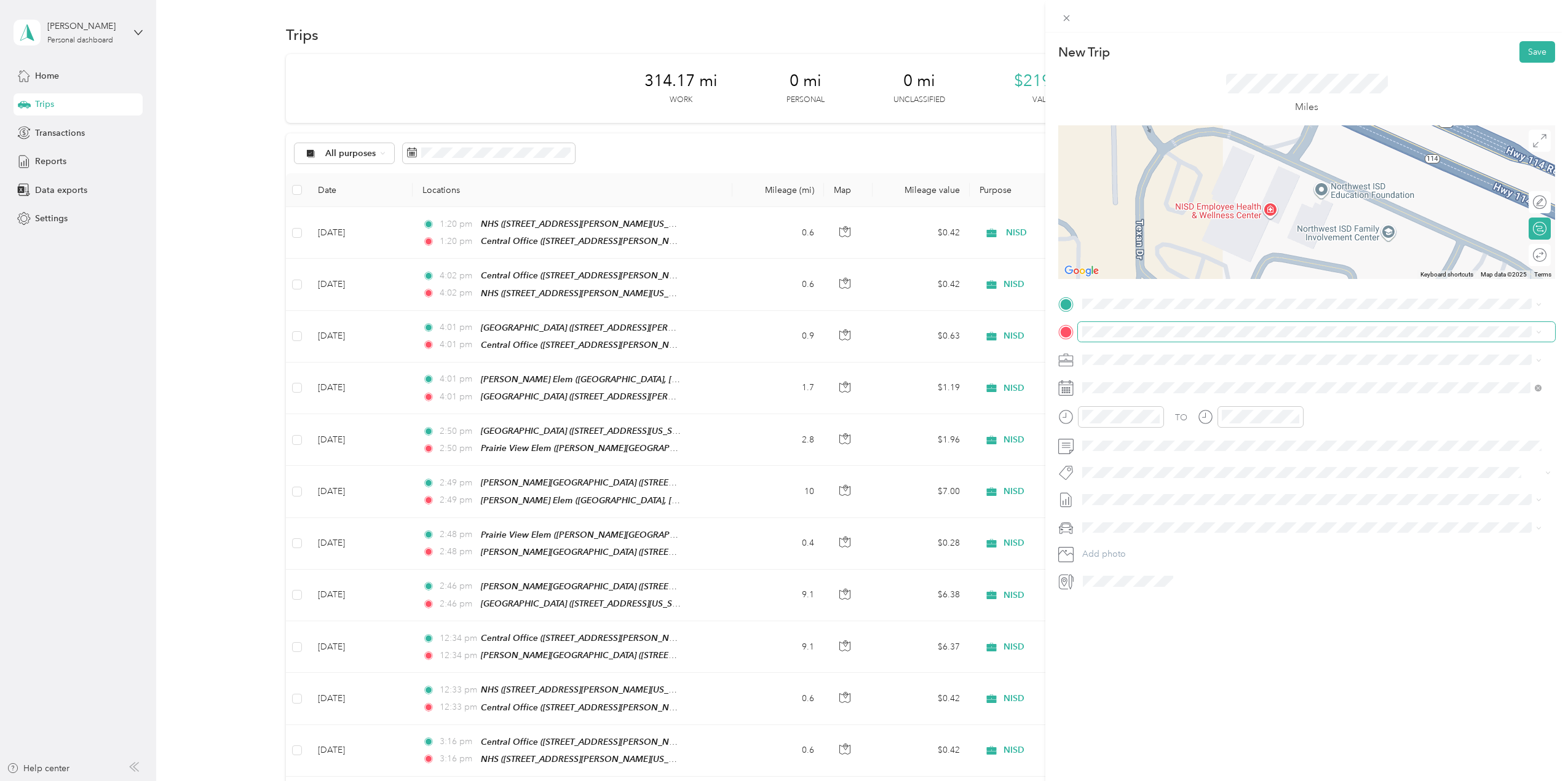
drag, startPoint x: 1184, startPoint y: 225, endPoint x: 1236, endPoint y: 215, distance: 53.0
click at [1253, 241] on div at bounding box center [1306, 202] width 497 height 153
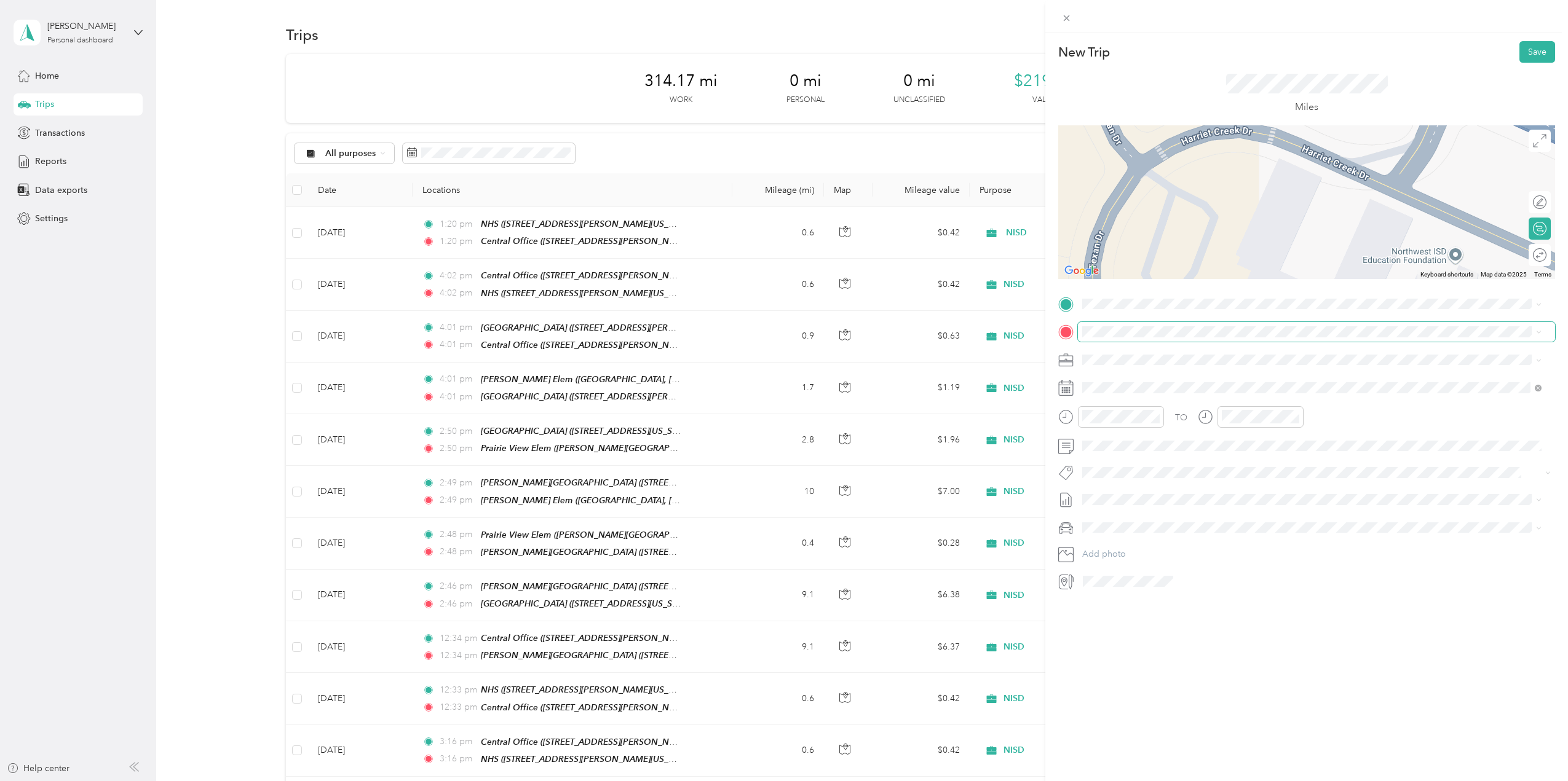
drag, startPoint x: 1216, startPoint y: 179, endPoint x: 1256, endPoint y: 258, distance: 88.5
click at [1256, 258] on div at bounding box center [1306, 202] width 497 height 153
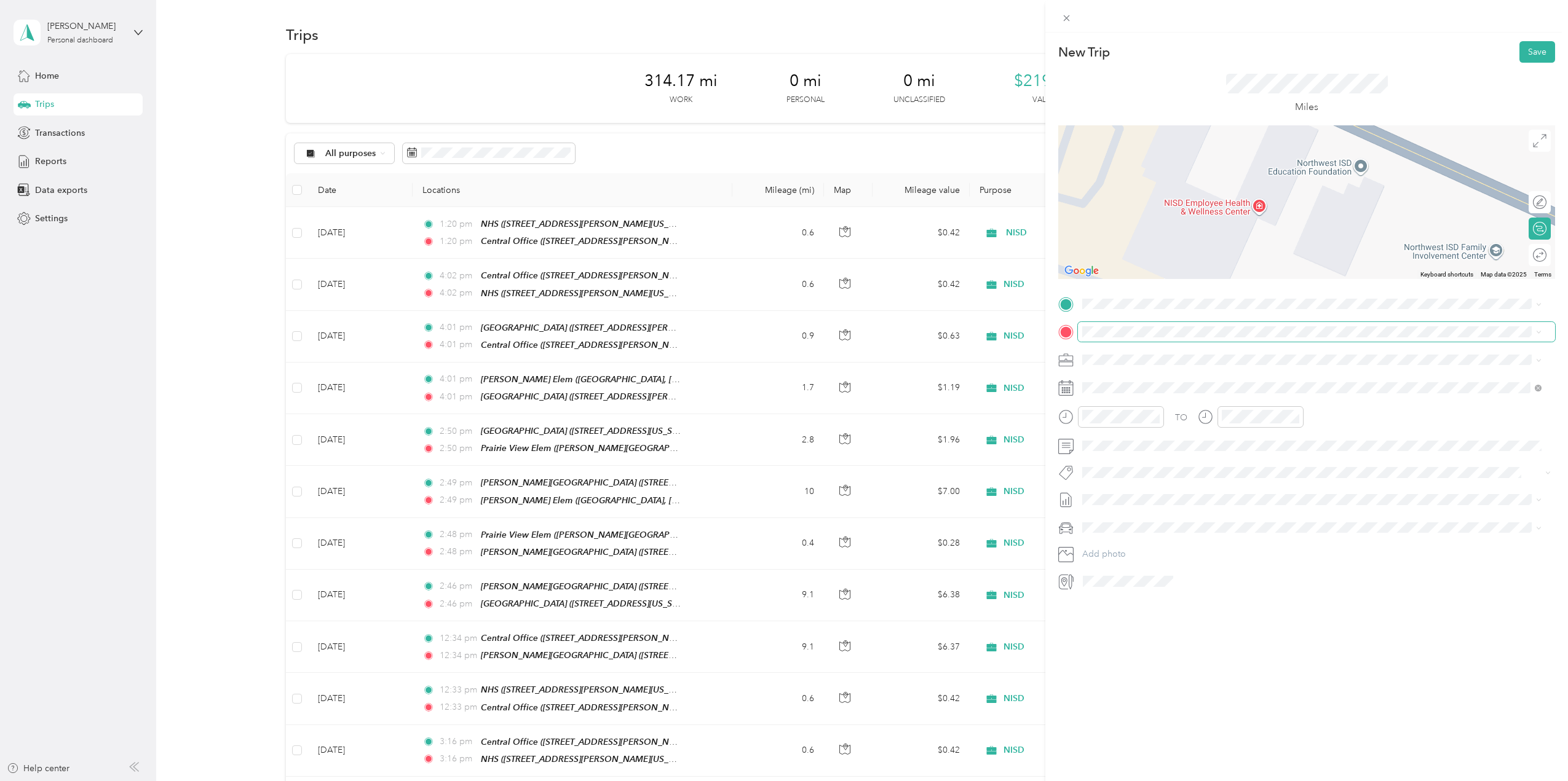
drag, startPoint x: 1123, startPoint y: 105, endPoint x: 1140, endPoint y: 122, distance: 24.0
click at [1140, 122] on div "New Trip Save This trip cannot be edited because it is either under review, app…" at bounding box center [1306, 316] width 497 height 550
click at [1361, 176] on div at bounding box center [1306, 202] width 497 height 153
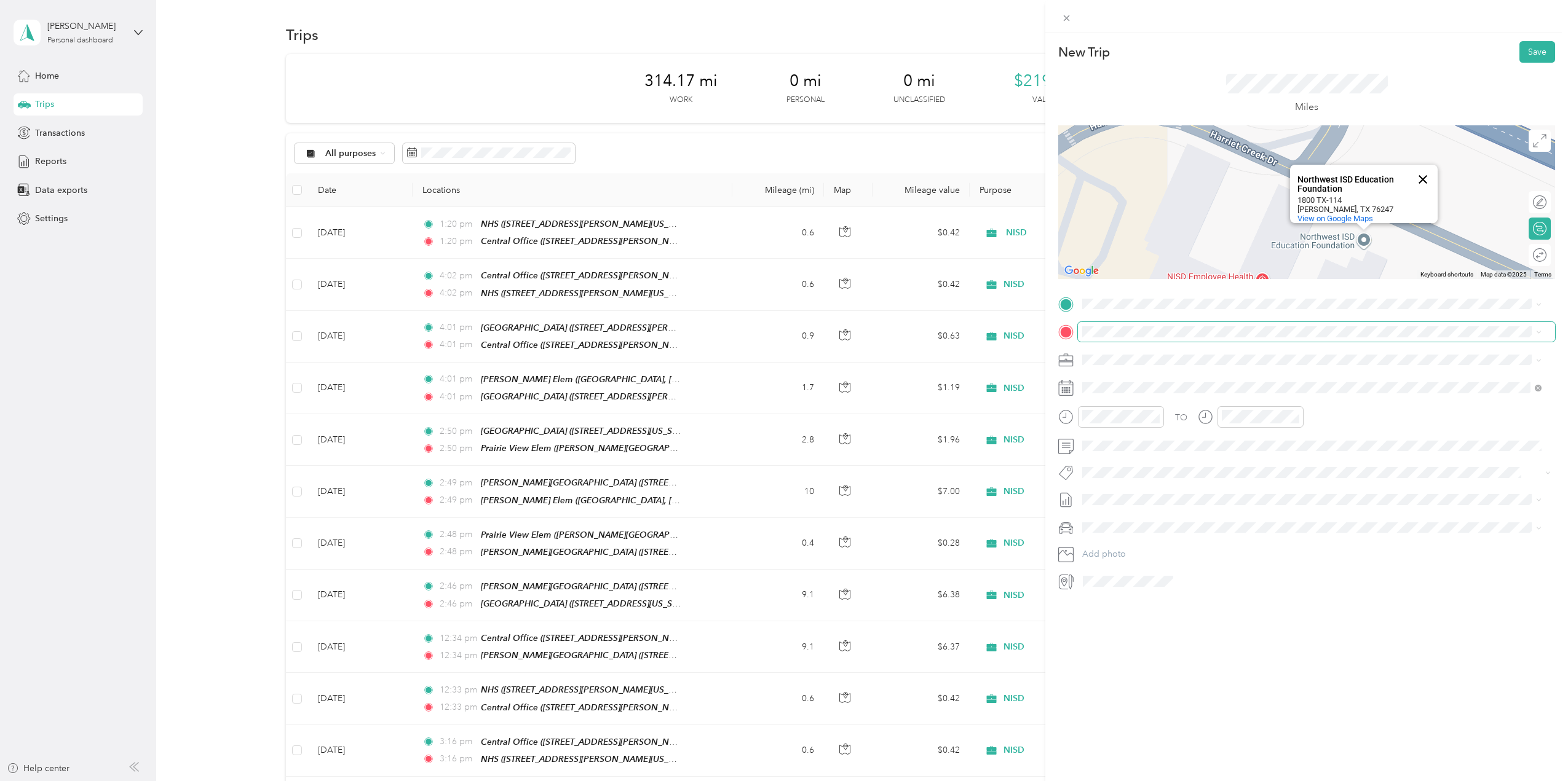
click at [1421, 168] on button "Close" at bounding box center [1423, 179] width 29 height 29
click at [1226, 780] on div "New Trip Save This trip cannot be edited because it is either under review, app…" at bounding box center [781, 781] width 1561 height 0
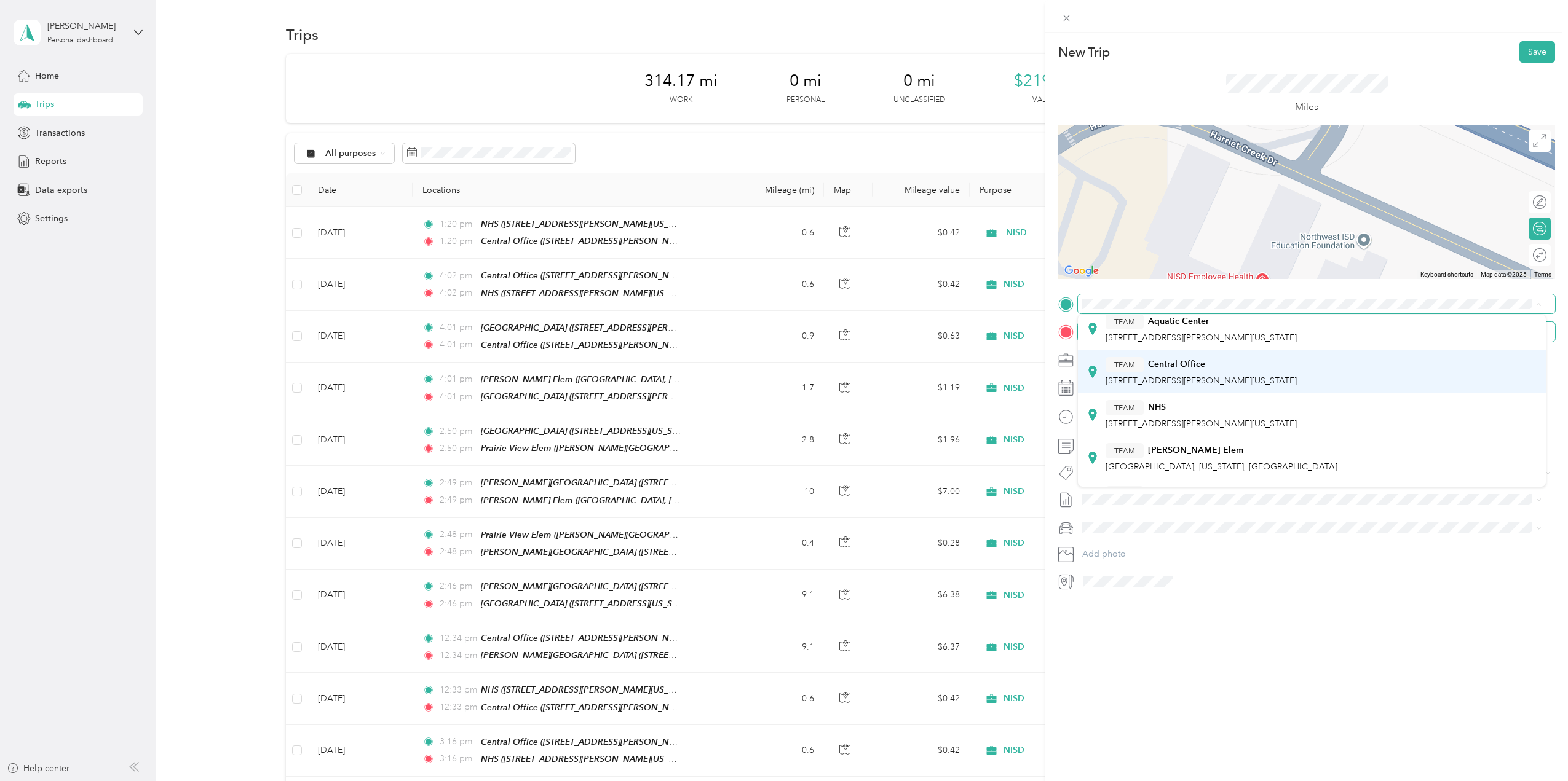
scroll to position [123, 0]
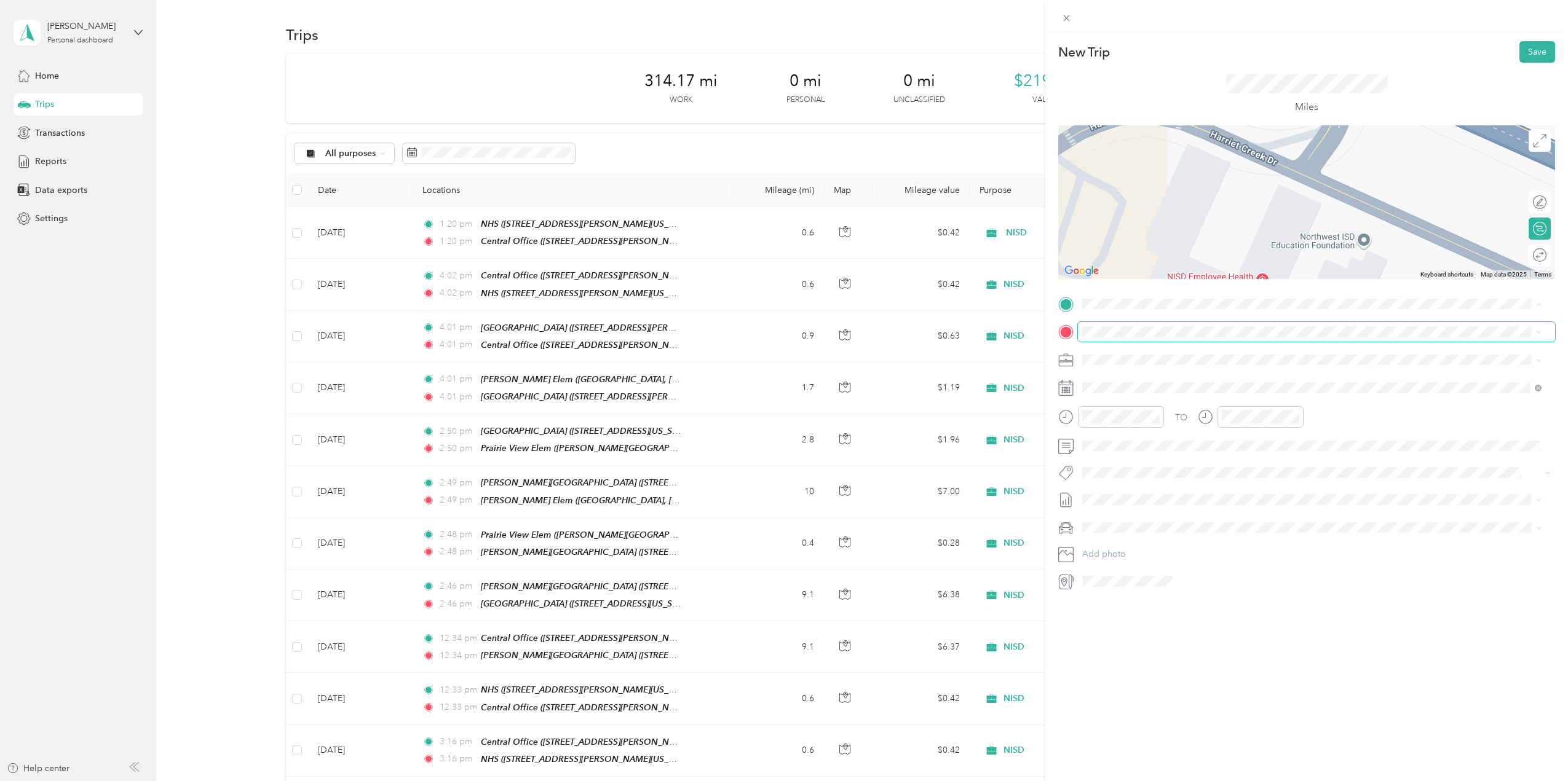
click at [1201, 365] on div "TEAM Central Office" at bounding box center [1201, 361] width 191 height 15
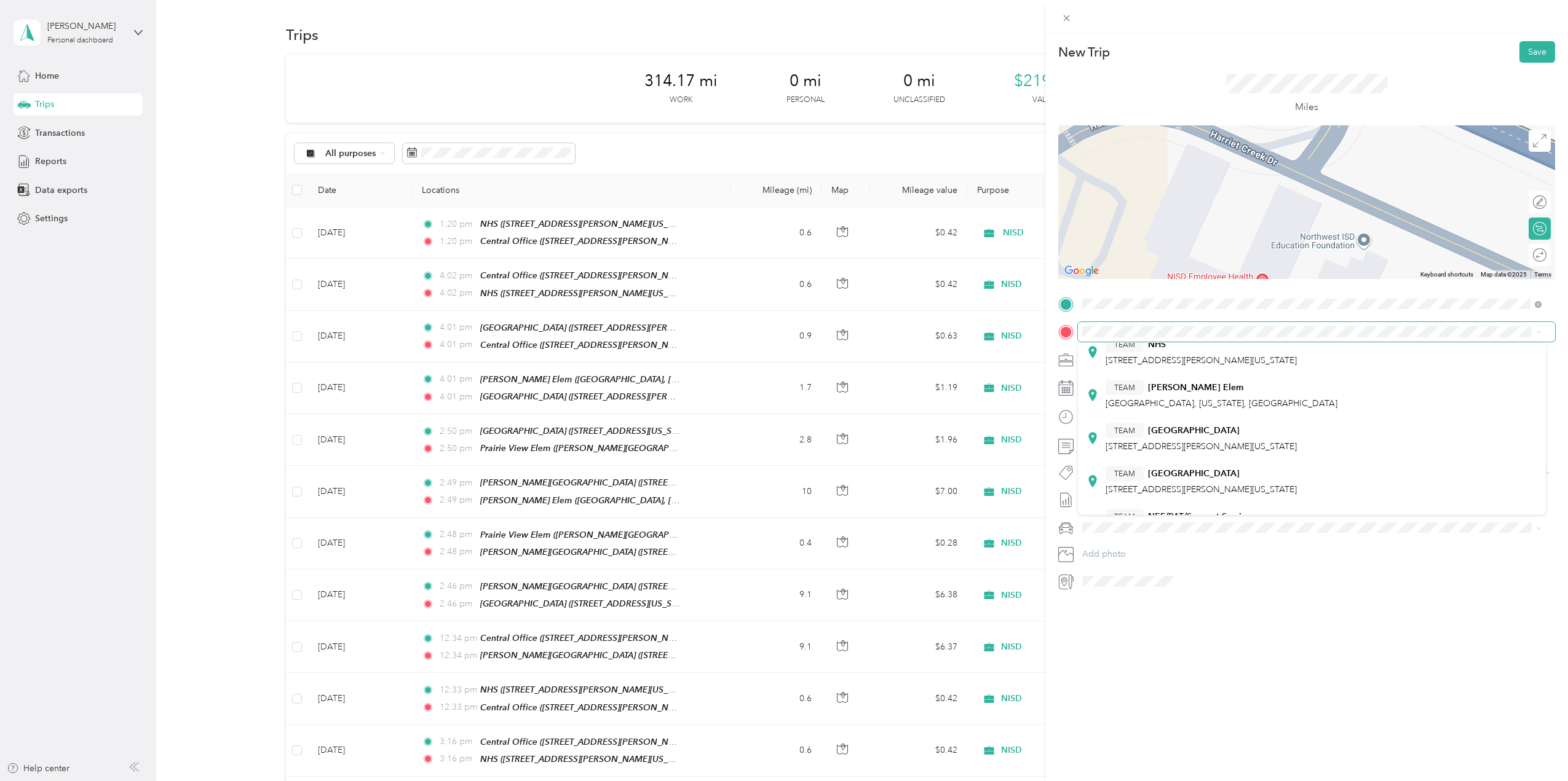
scroll to position [284, 0]
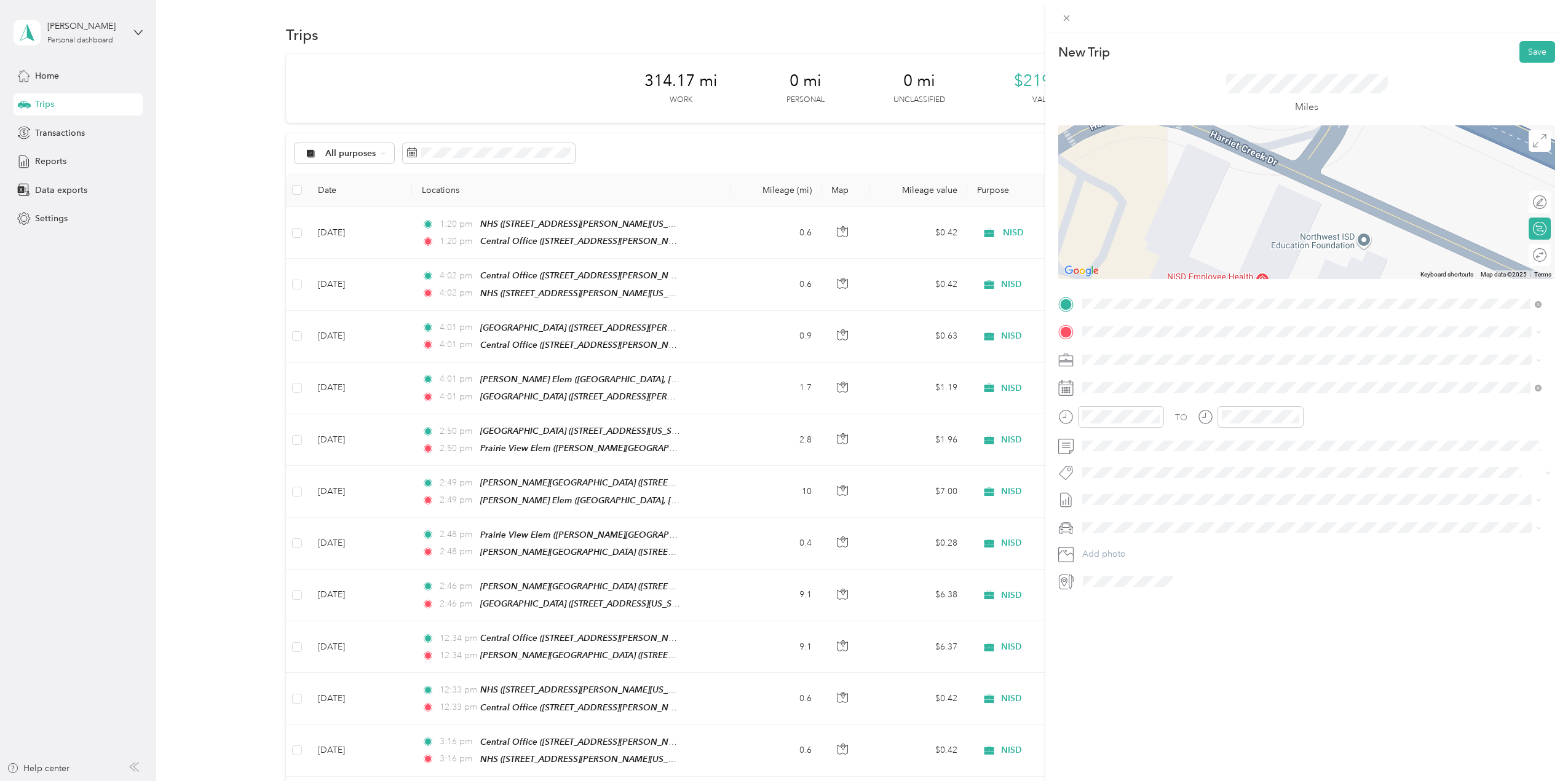
click at [1238, 462] on span "[STREET_ADDRESS][PERSON_NAME][US_STATE]" at bounding box center [1201, 458] width 191 height 11
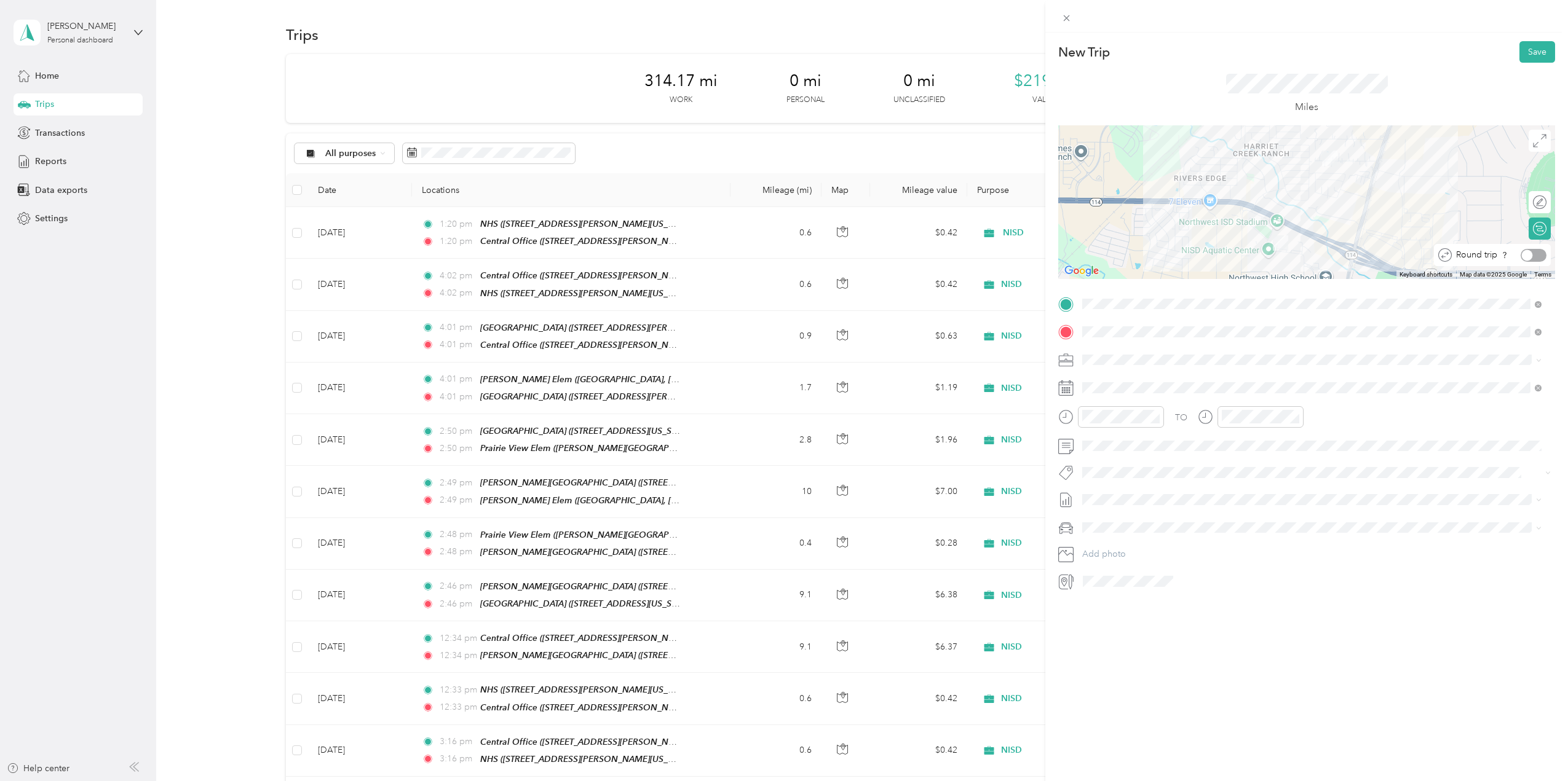
click at [1527, 255] on div at bounding box center [1533, 255] width 26 height 13
click at [1535, 255] on div at bounding box center [1540, 255] width 11 height 11
